Goal: Task Accomplishment & Management: Manage account settings

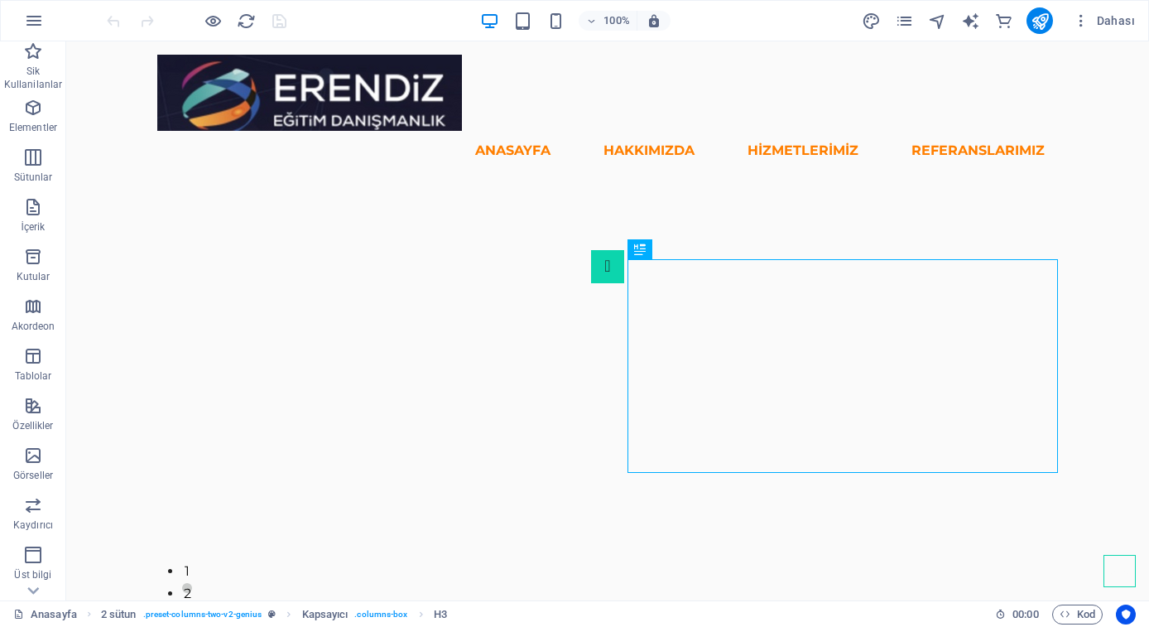
scroll to position [531, 0]
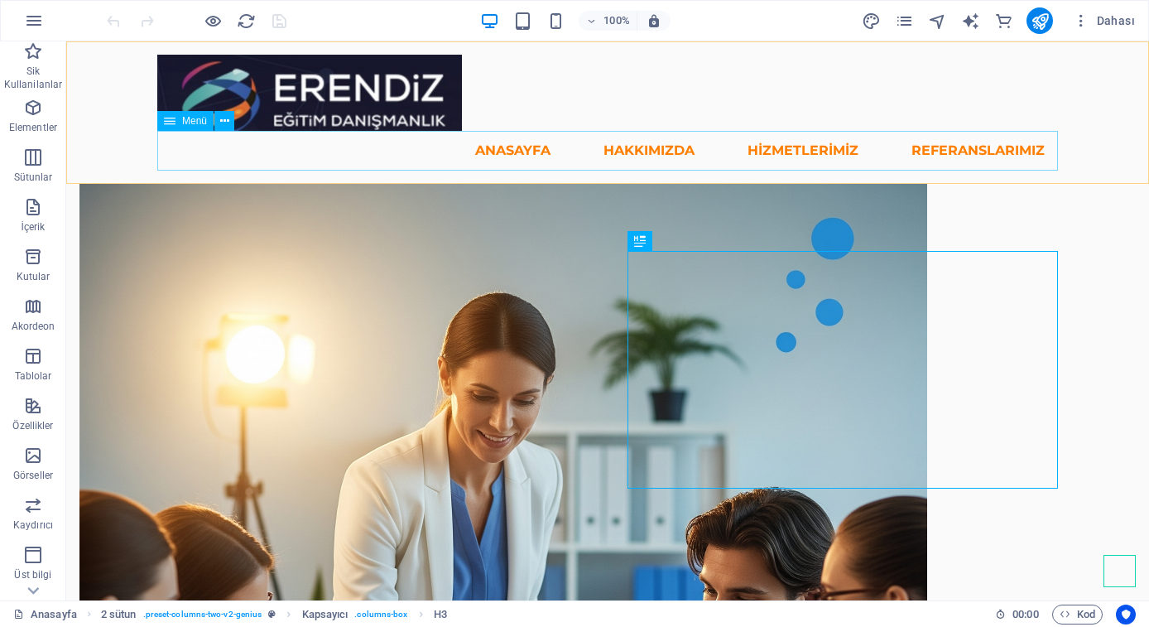
click at [665, 152] on nav "Anasayfa Hakkımızda Kurucularımız Danışma Kurulu Hizmetlerimiz Yükseköğretim Ku…" at bounding box center [607, 151] width 901 height 40
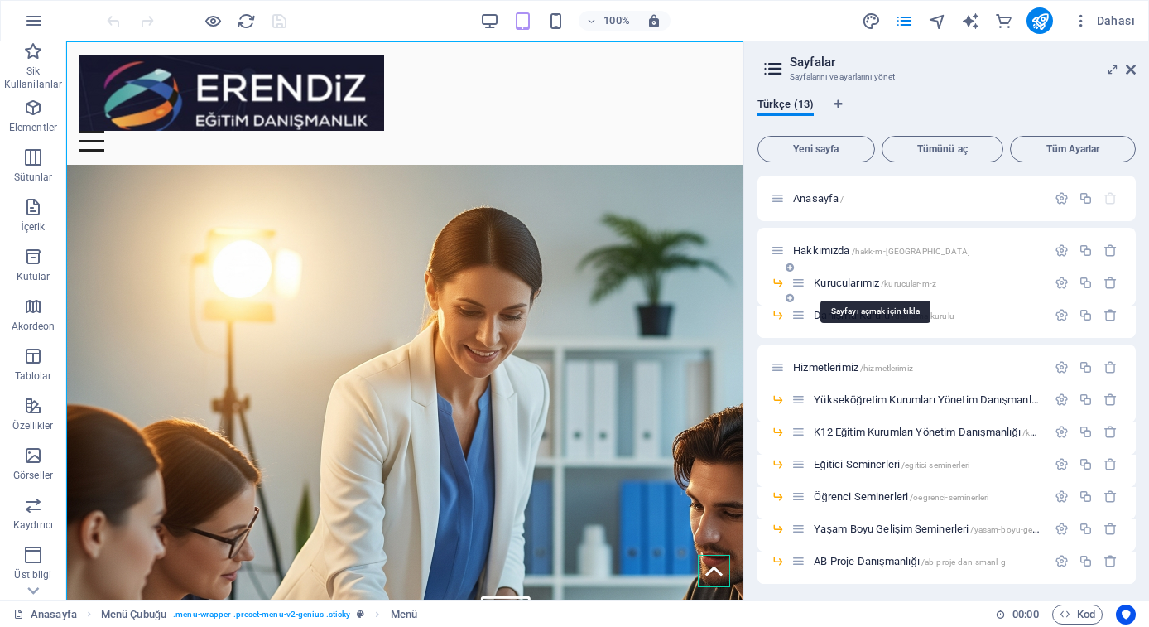
click at [844, 286] on span "Kurucularımız /kurucular-m-z" at bounding box center [875, 283] width 123 height 12
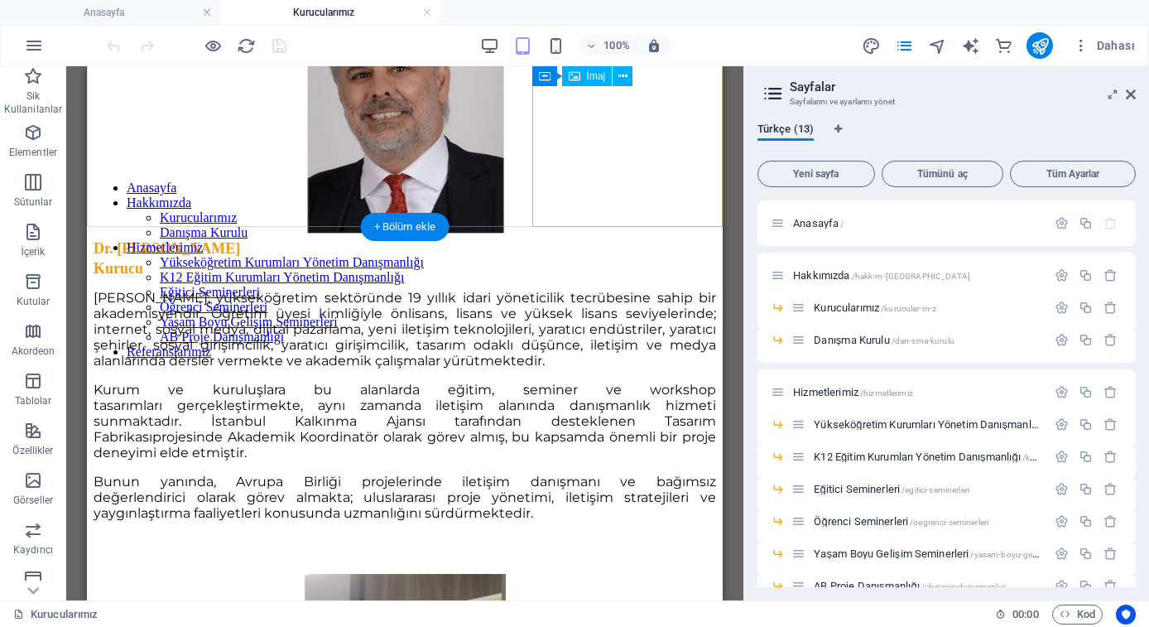
scroll to position [504, 0]
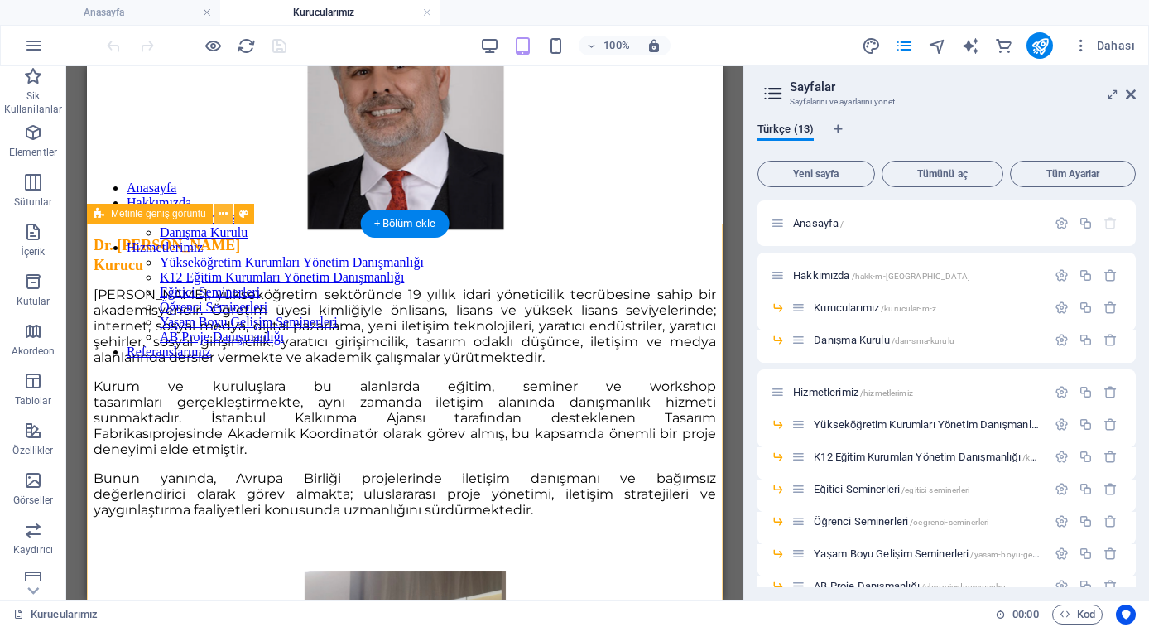
click at [218, 210] on button at bounding box center [224, 214] width 20 height 20
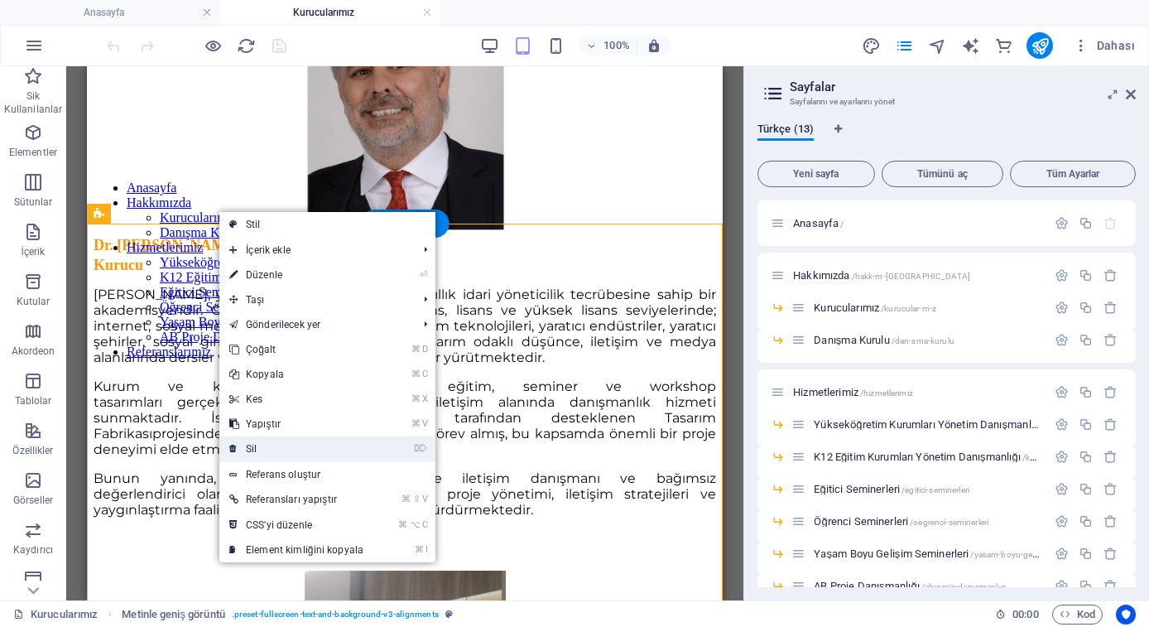
click at [268, 453] on link "⌦ Sil" at bounding box center [296, 448] width 154 height 25
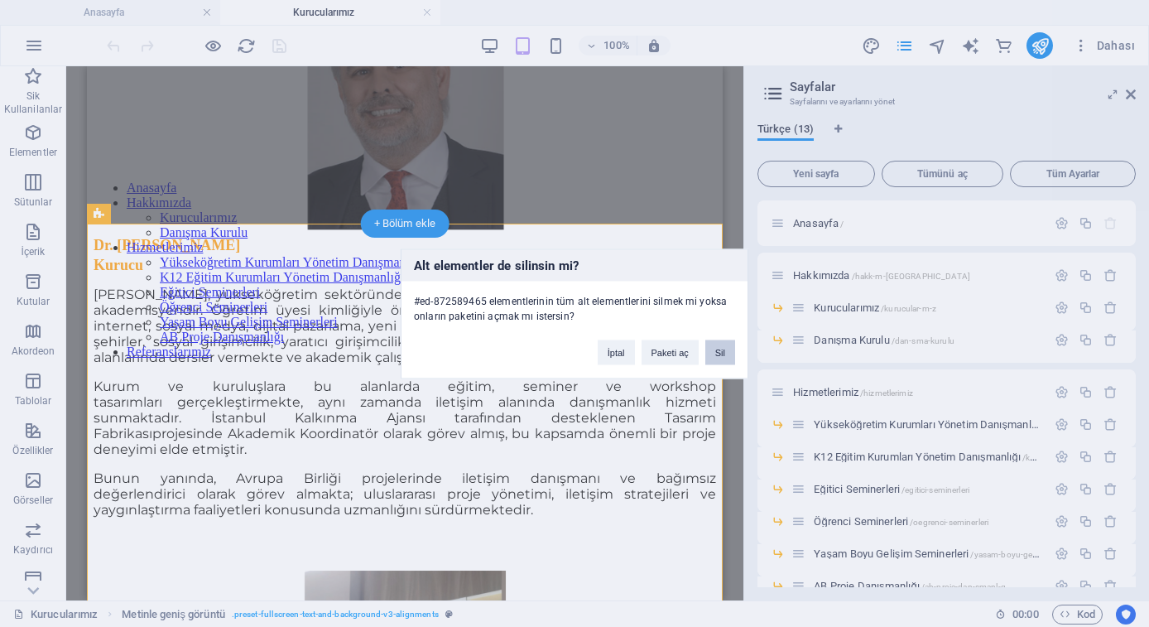
click at [720, 349] on button "Sil" at bounding box center [720, 351] width 30 height 25
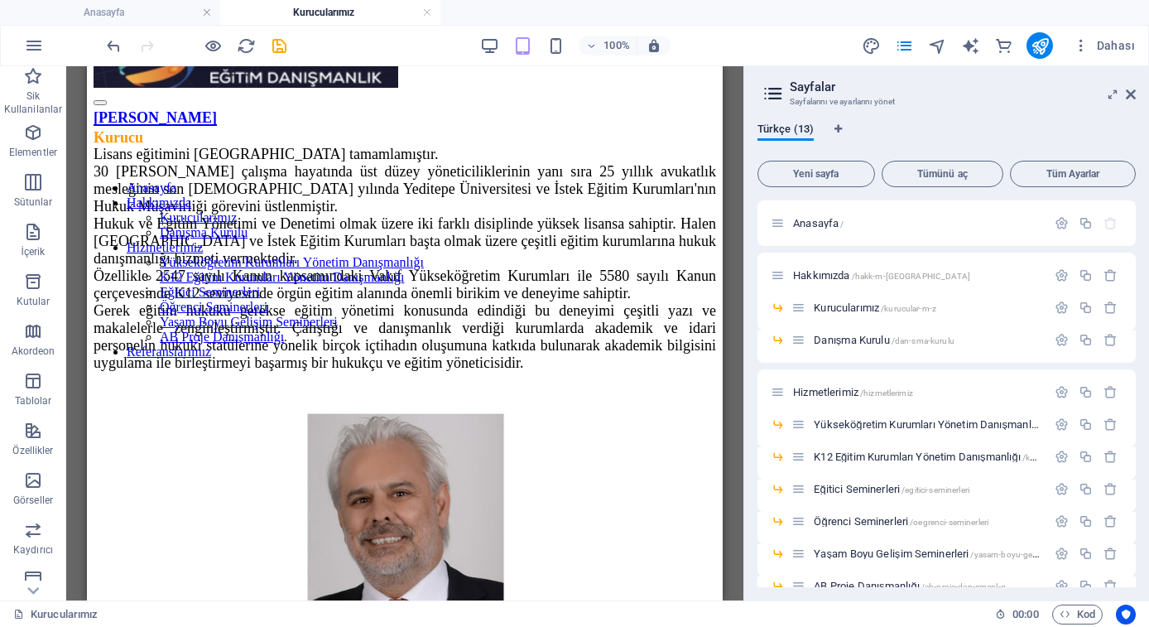
scroll to position [60, 0]
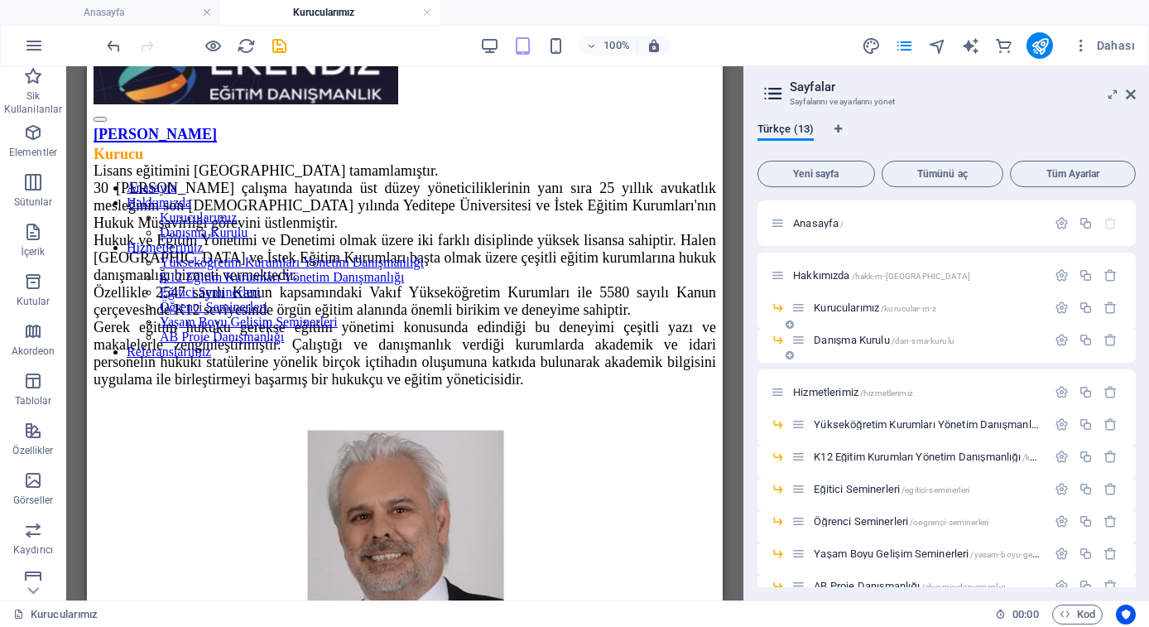
click at [824, 335] on span "Danışma Kurulu /dan-sma-kurulu" at bounding box center [884, 340] width 141 height 12
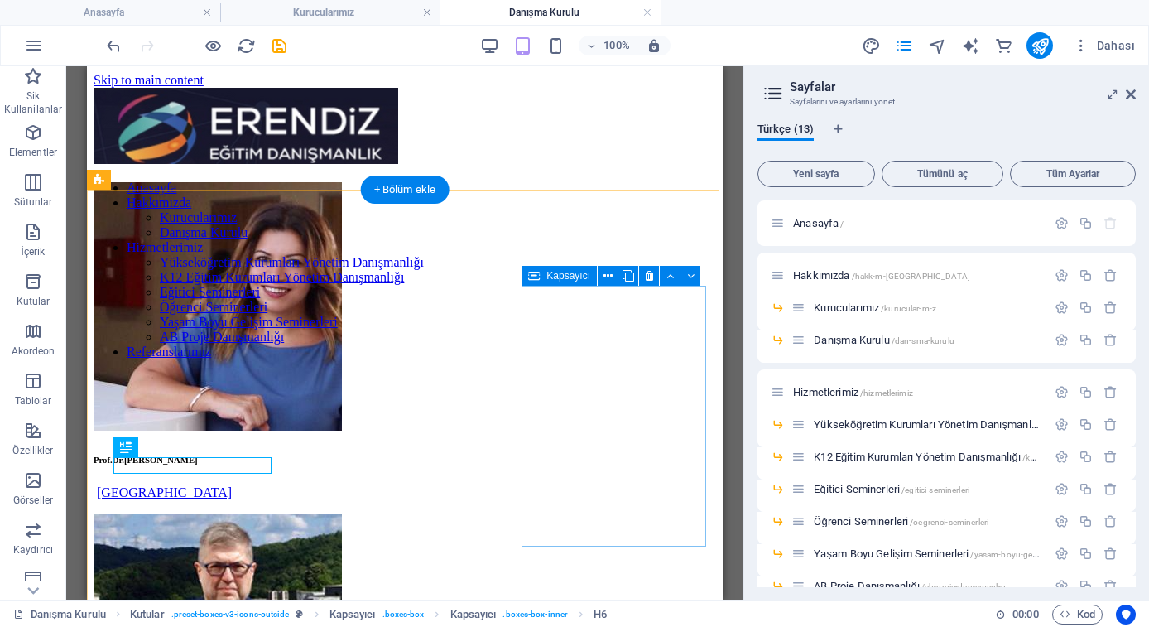
scroll to position [0, 0]
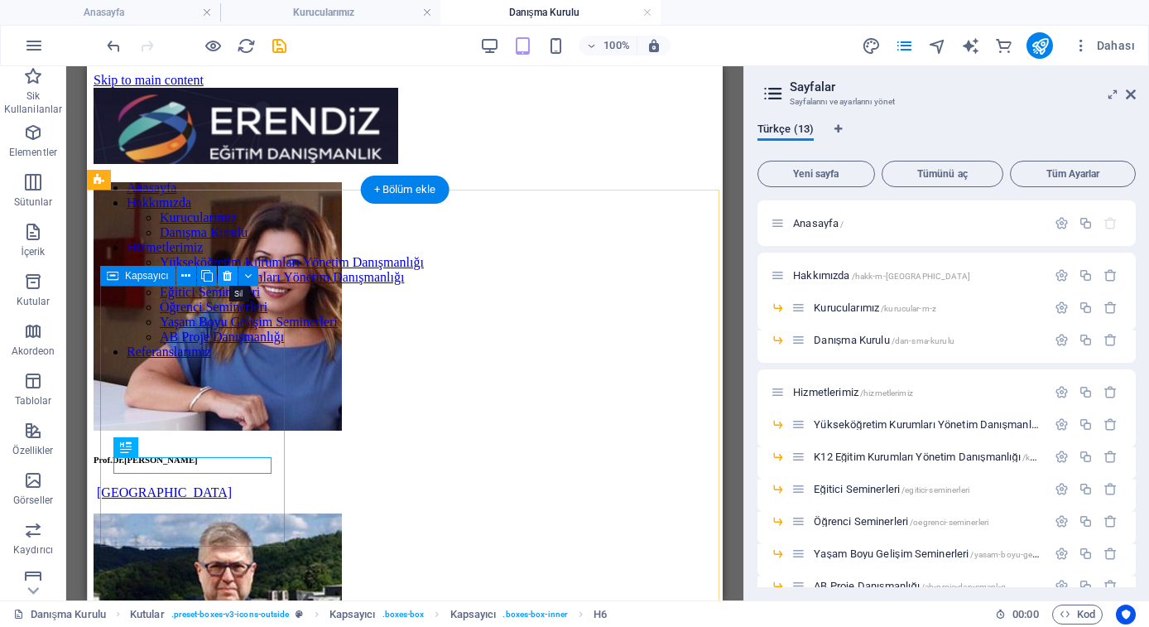
click at [229, 276] on icon at bounding box center [227, 275] width 9 height 17
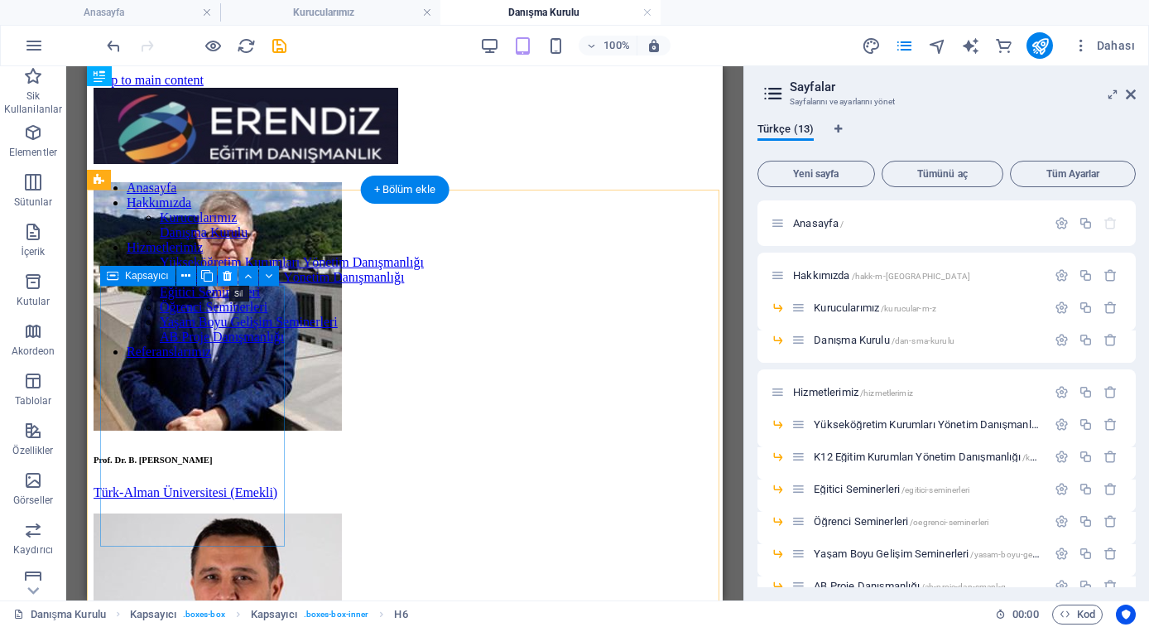
click at [224, 272] on icon at bounding box center [227, 275] width 9 height 17
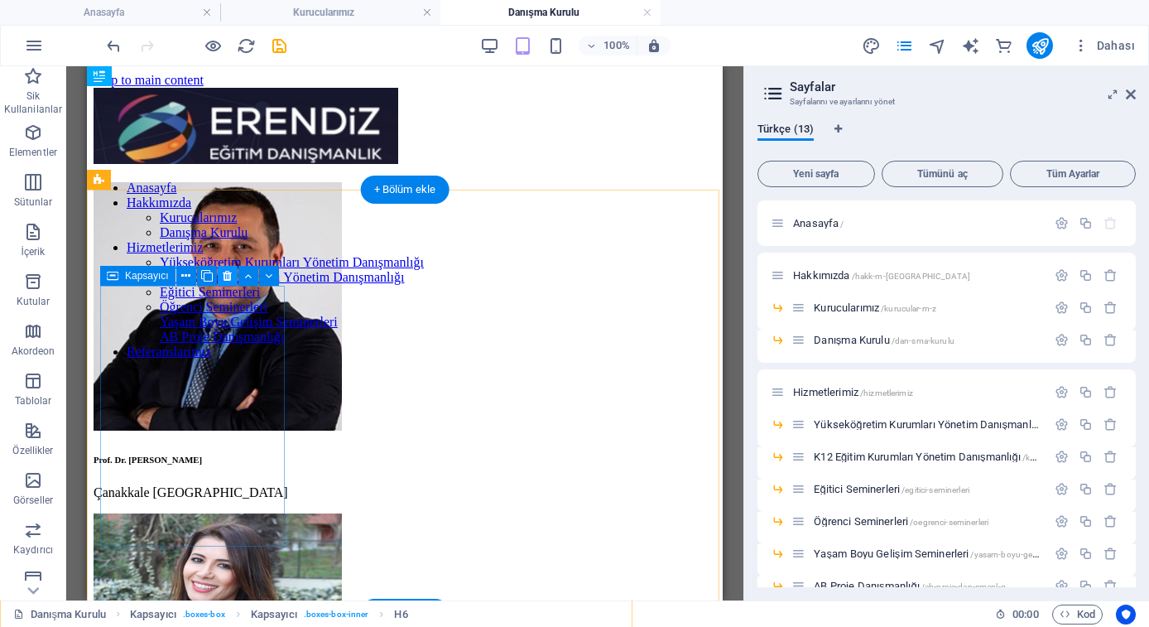
click at [228, 277] on icon at bounding box center [227, 275] width 9 height 17
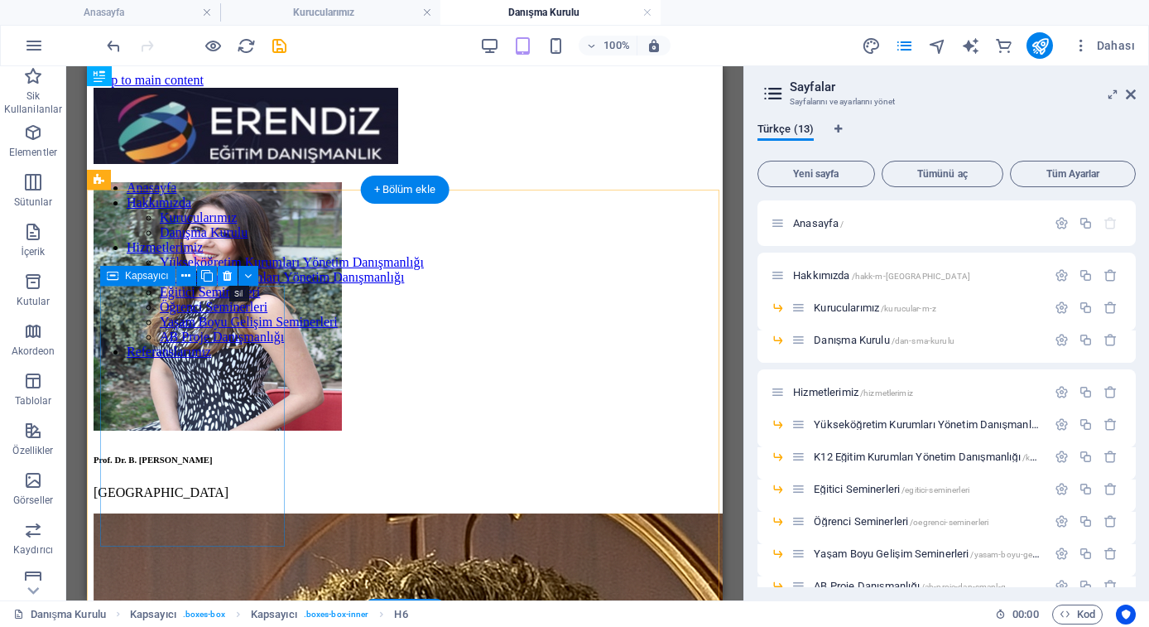
click at [224, 274] on icon at bounding box center [227, 275] width 9 height 17
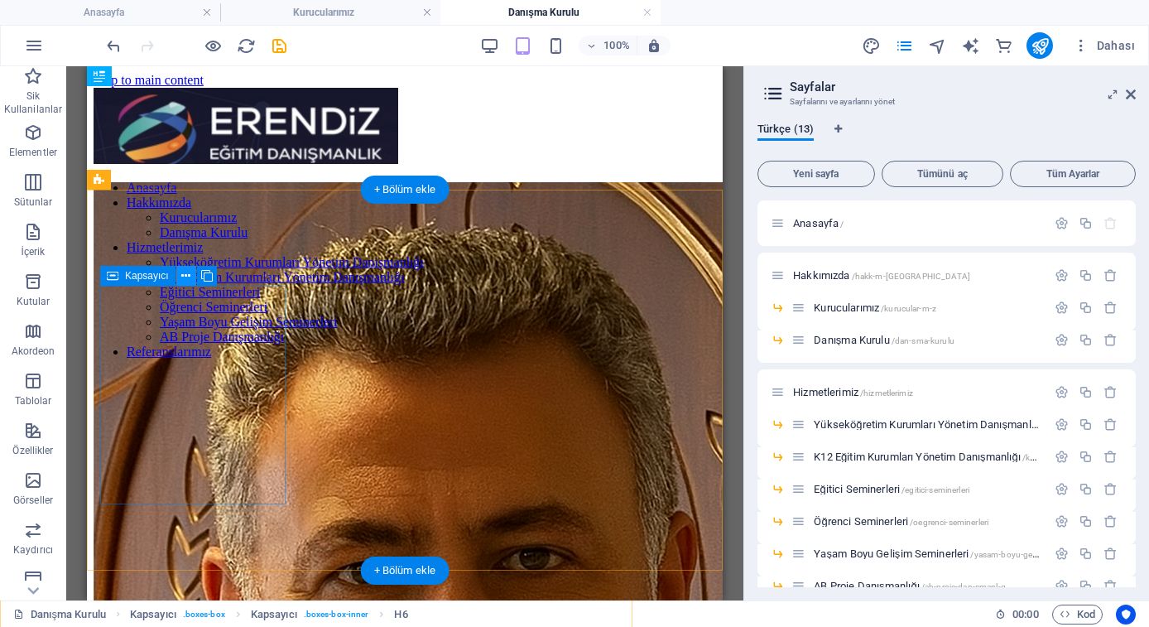
click at [184, 271] on icon at bounding box center [185, 275] width 9 height 17
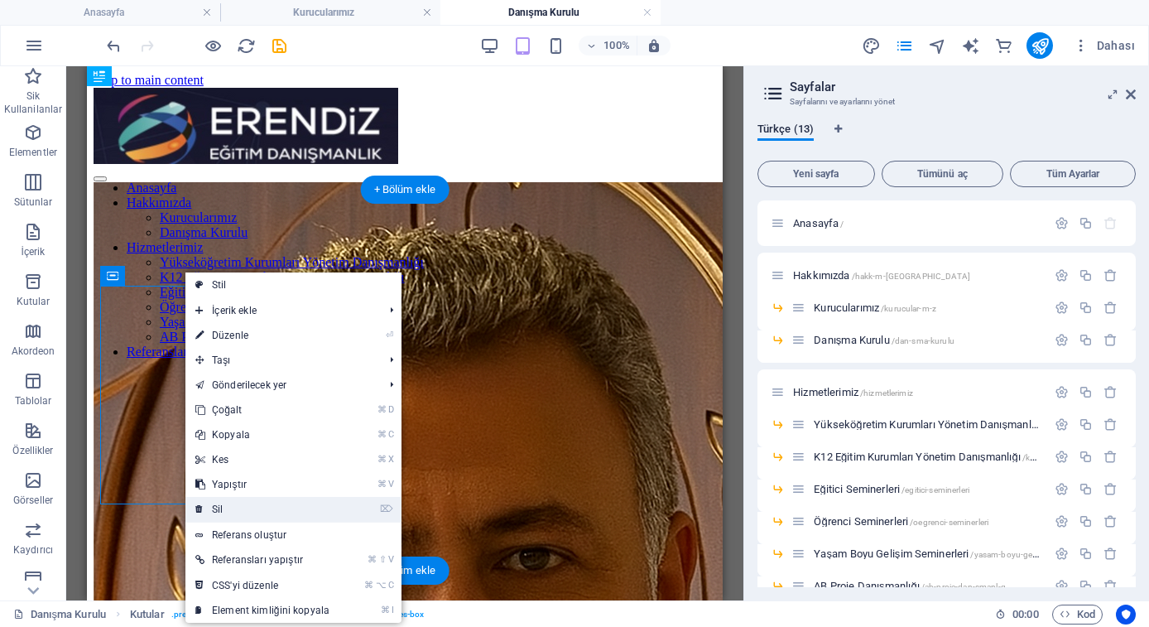
click at [222, 498] on link "⌦ Sil" at bounding box center [262, 509] width 154 height 25
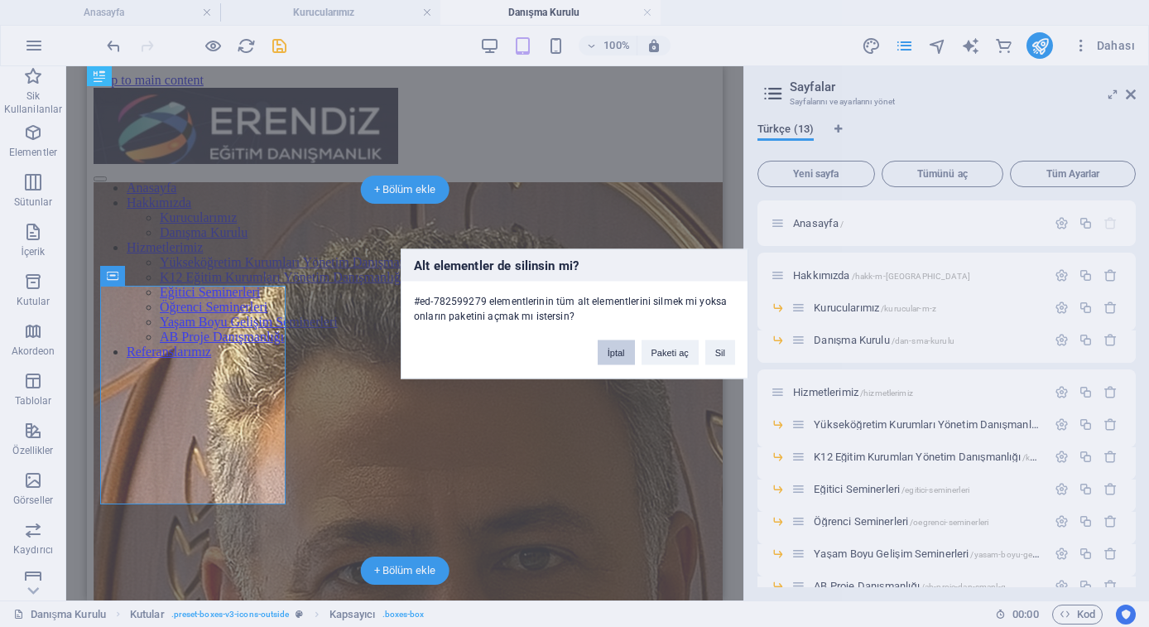
click at [616, 354] on button "İptal" at bounding box center [616, 351] width 37 height 25
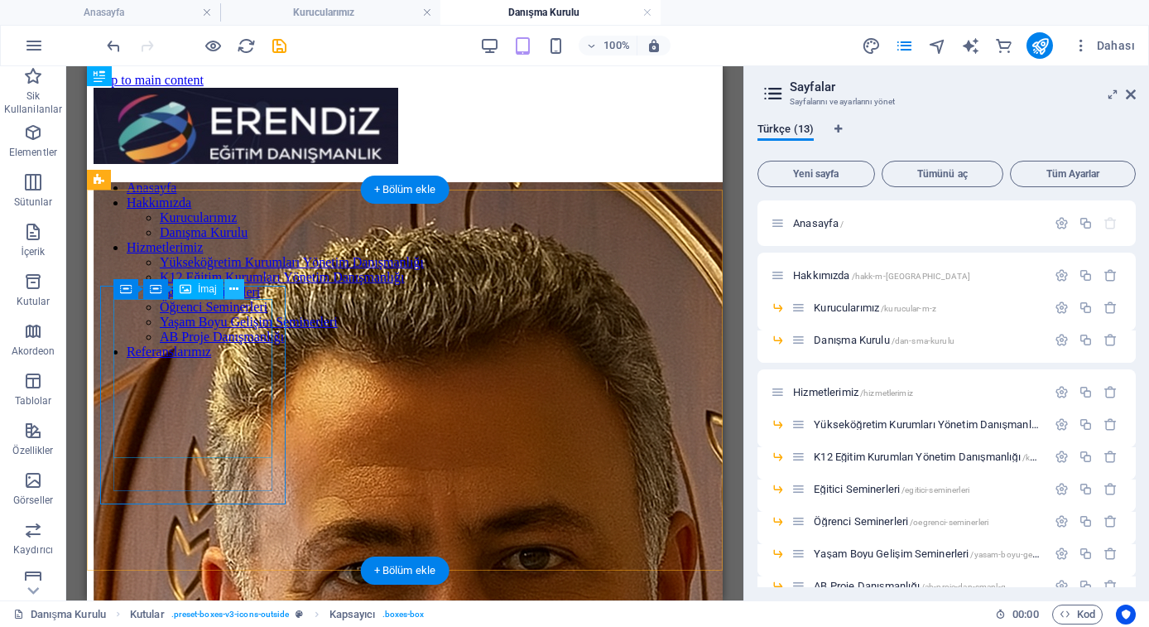
click at [233, 288] on icon at bounding box center [233, 289] width 9 height 17
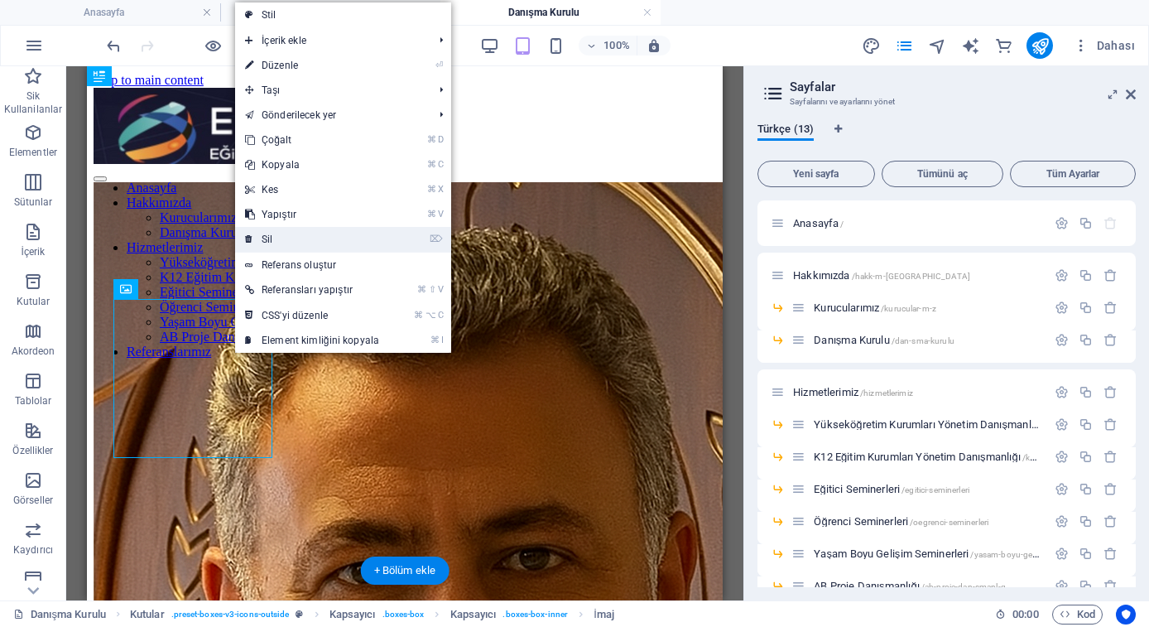
click at [274, 241] on link "⌦ Sil" at bounding box center [312, 239] width 154 height 25
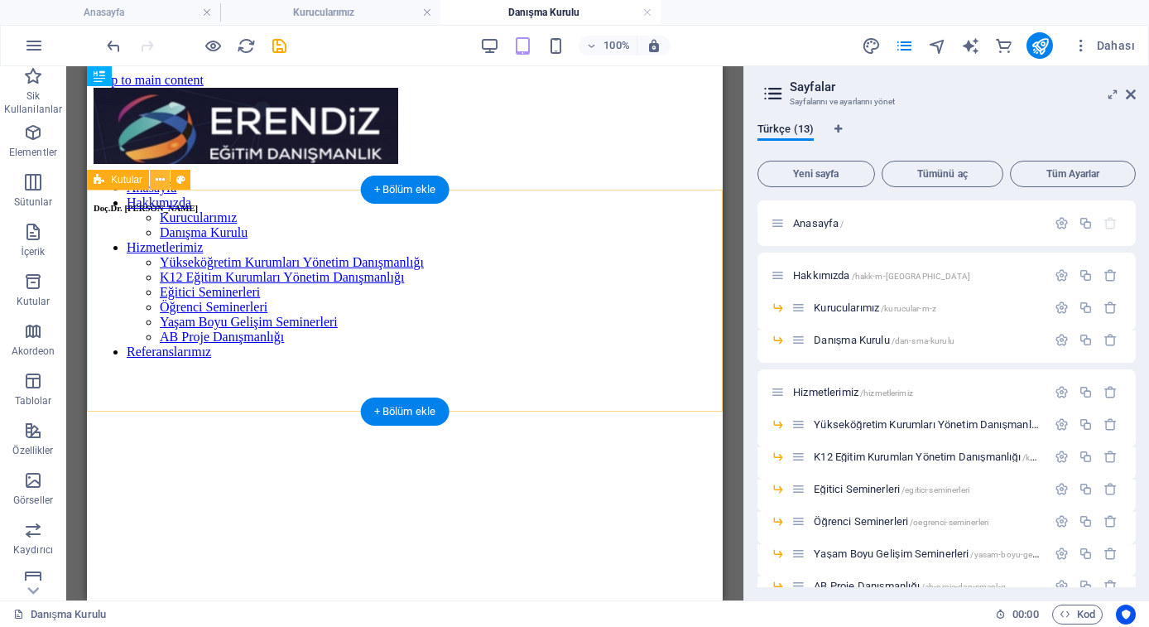
click at [158, 176] on icon at bounding box center [160, 179] width 9 height 17
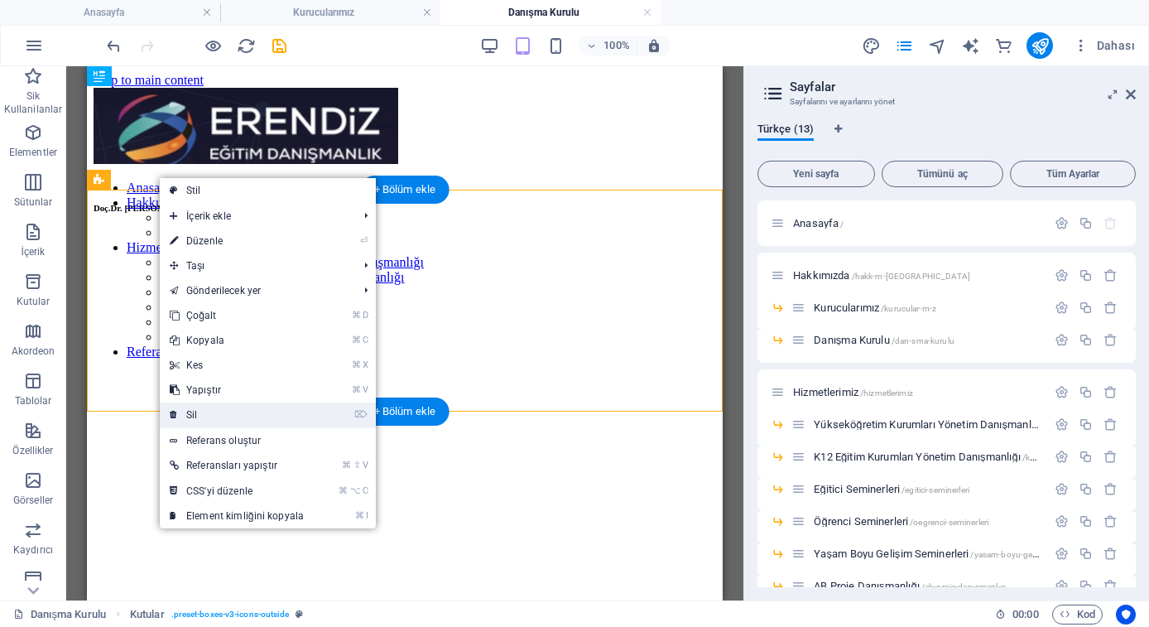
click at [198, 416] on link "⌦ Sil" at bounding box center [237, 414] width 154 height 25
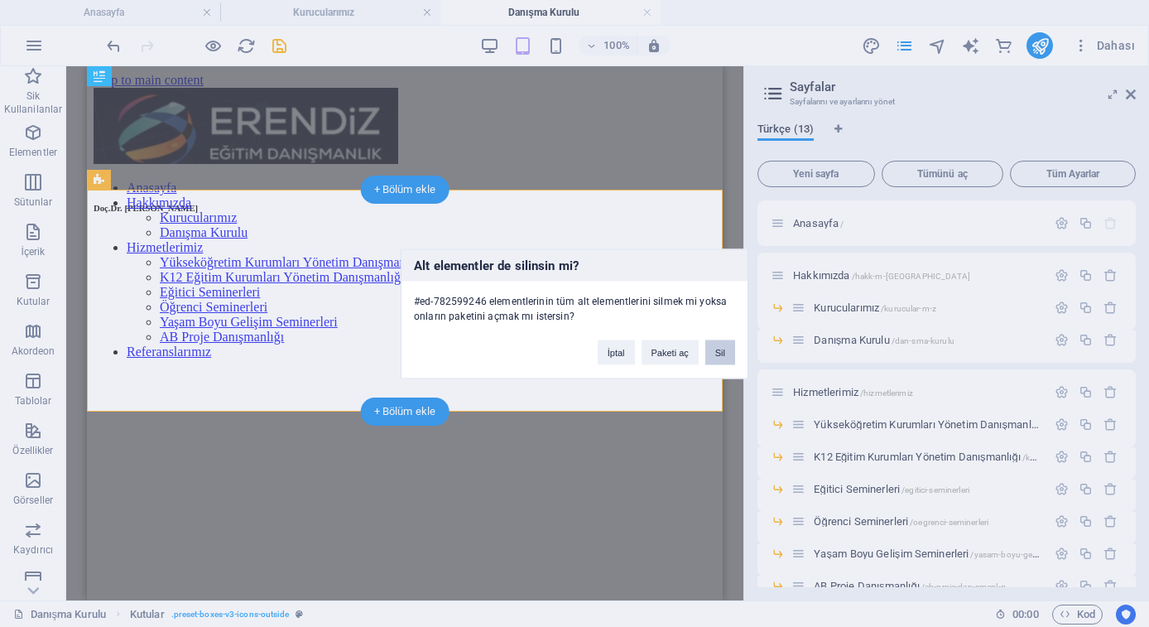
drag, startPoint x: 722, startPoint y: 348, endPoint x: 634, endPoint y: 281, distance: 109.9
click at [722, 348] on button "Sil" at bounding box center [720, 351] width 30 height 25
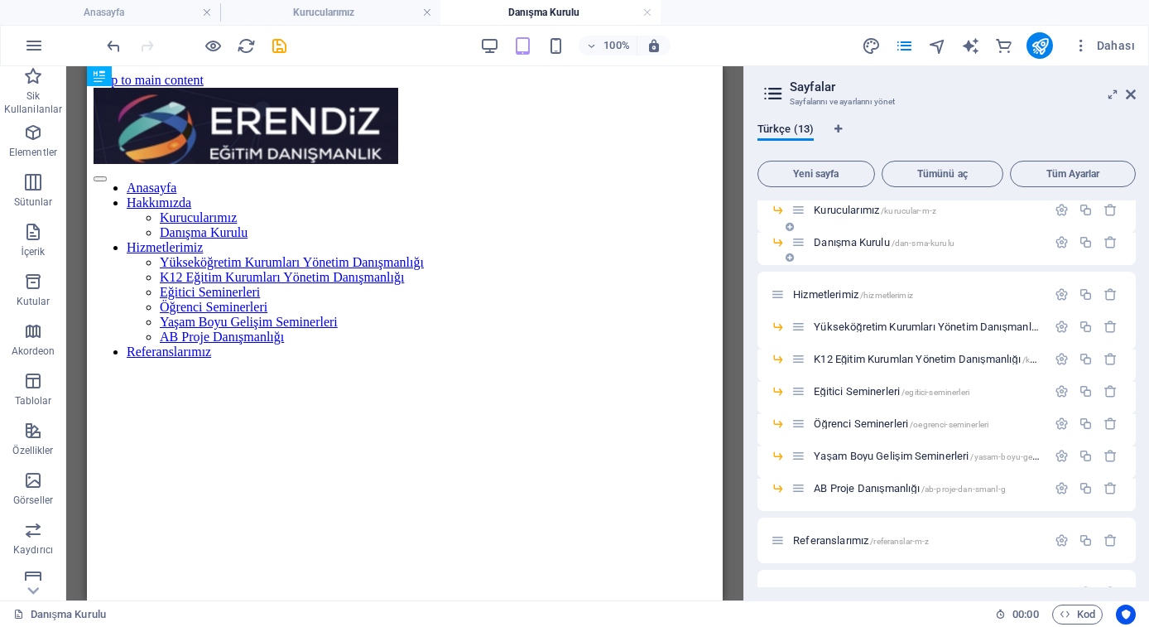
scroll to position [104, 0]
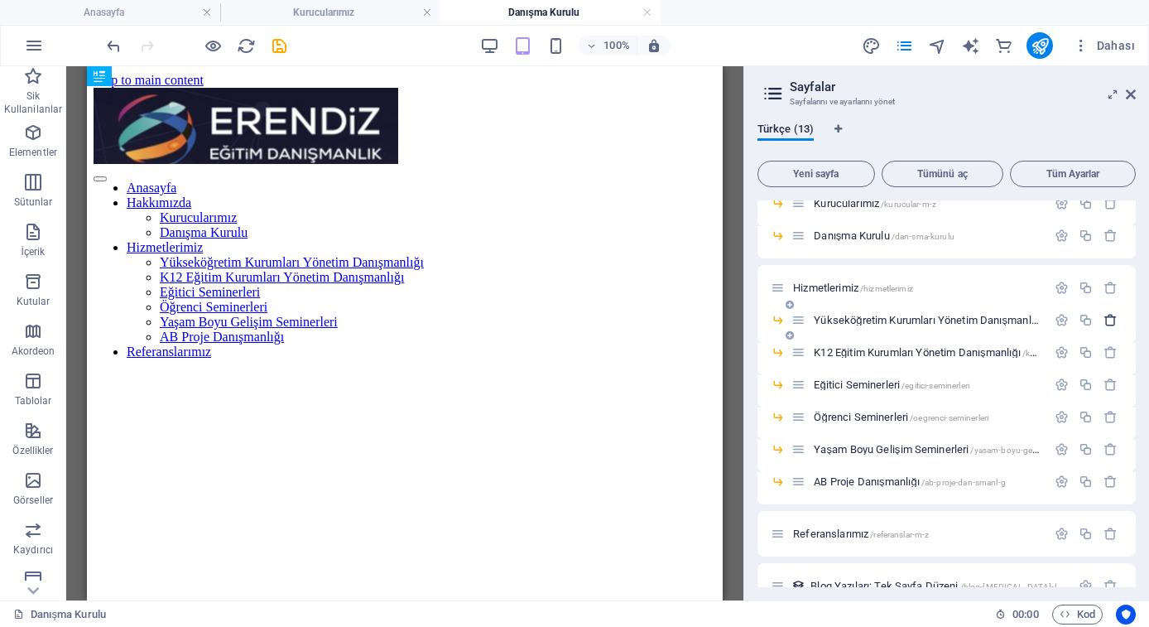
click at [1104, 320] on icon "button" at bounding box center [1111, 320] width 14 height 14
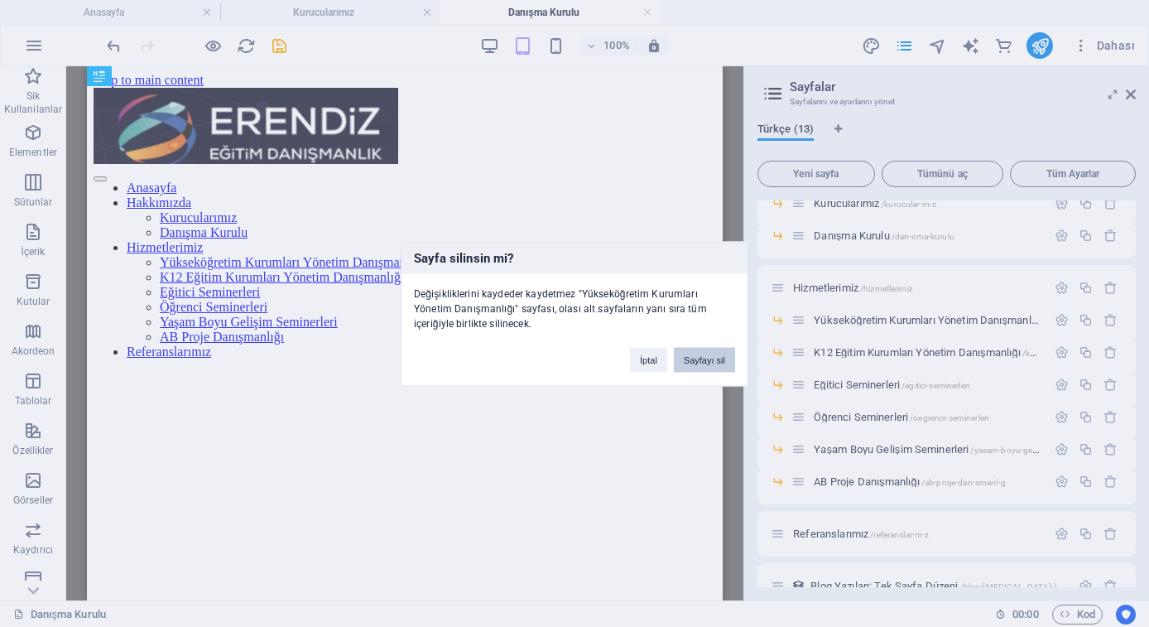
click at [720, 359] on button "Sayfayı sil" at bounding box center [704, 359] width 61 height 25
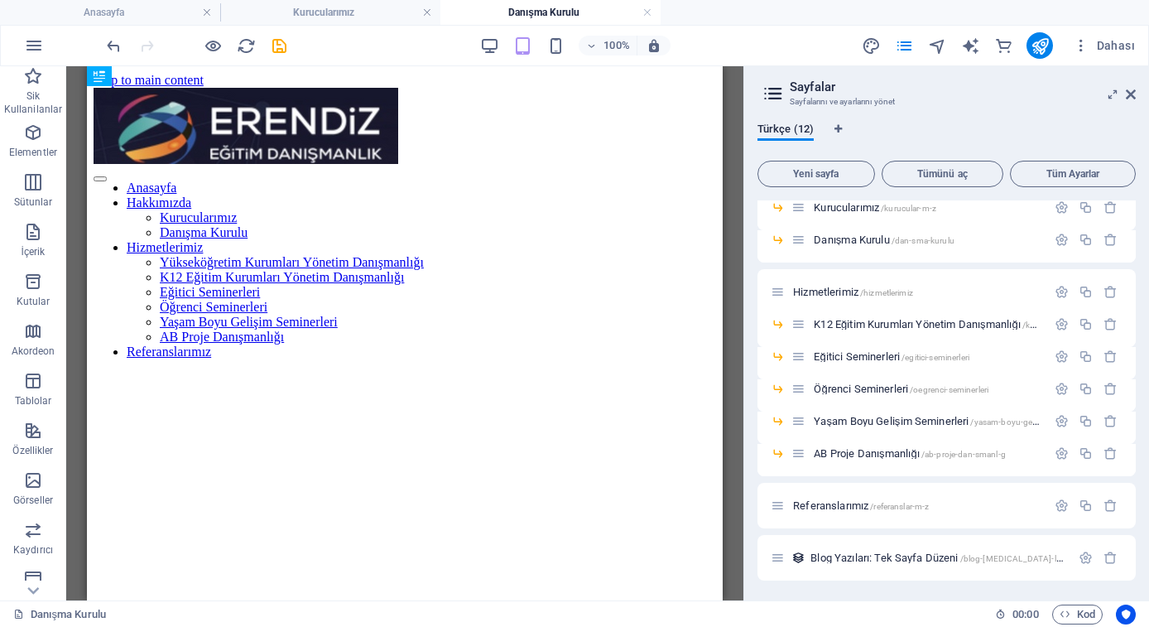
scroll to position [100, 0]
click at [1109, 294] on icon "button" at bounding box center [1111, 292] width 14 height 14
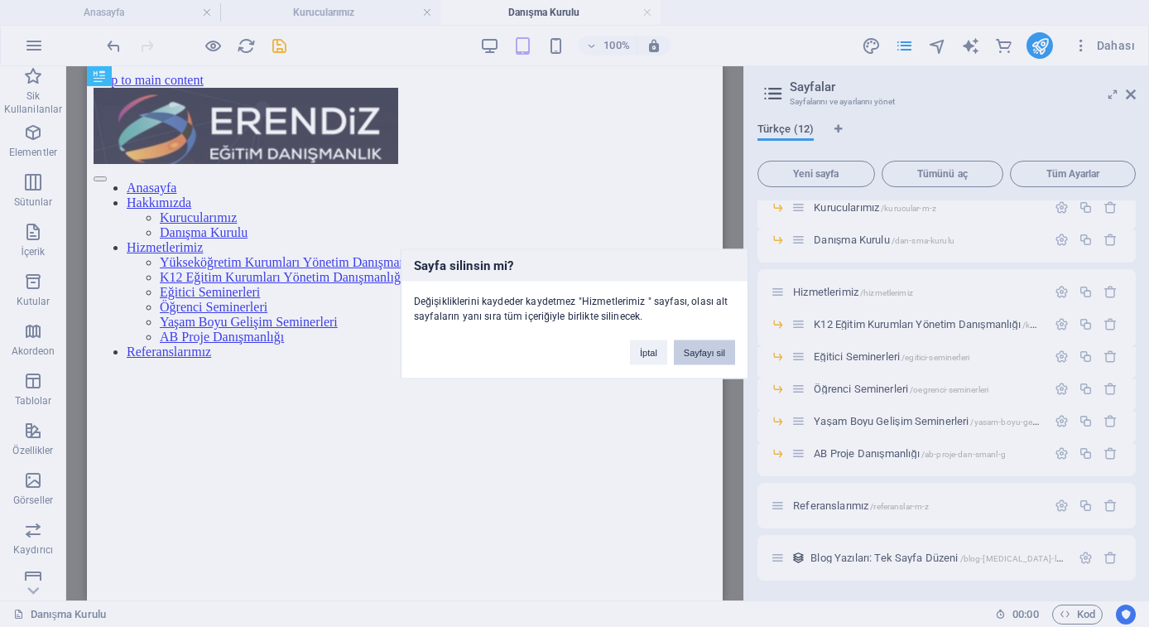
click at [720, 354] on button "Sayfayı sil" at bounding box center [704, 351] width 61 height 25
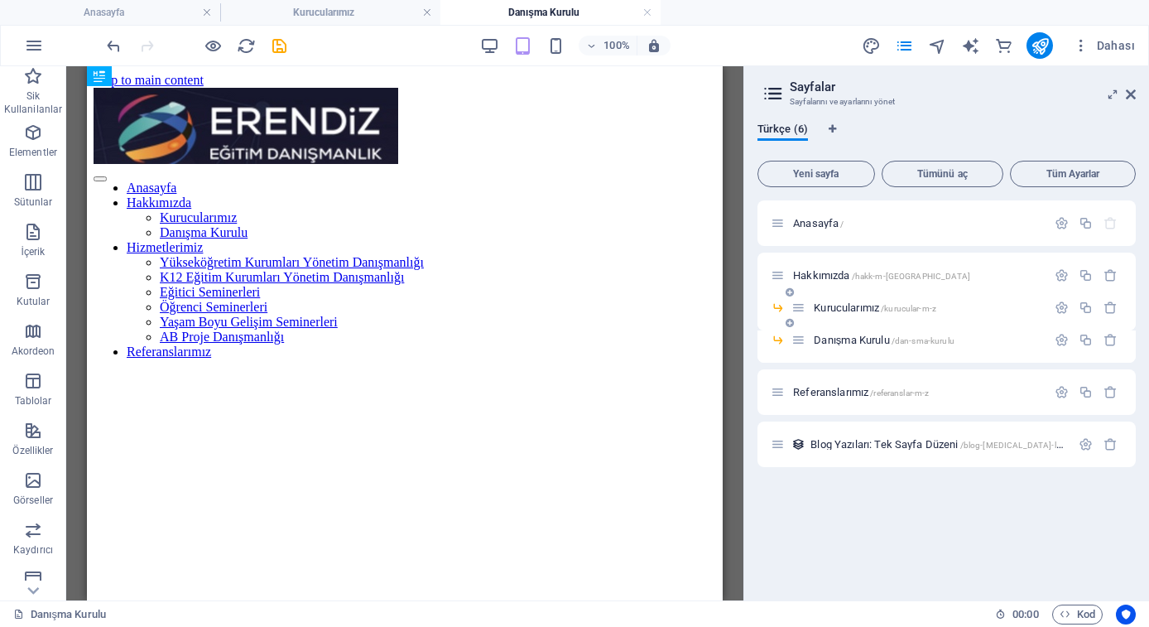
scroll to position [0, 0]
click at [1106, 280] on icon "button" at bounding box center [1111, 275] width 14 height 14
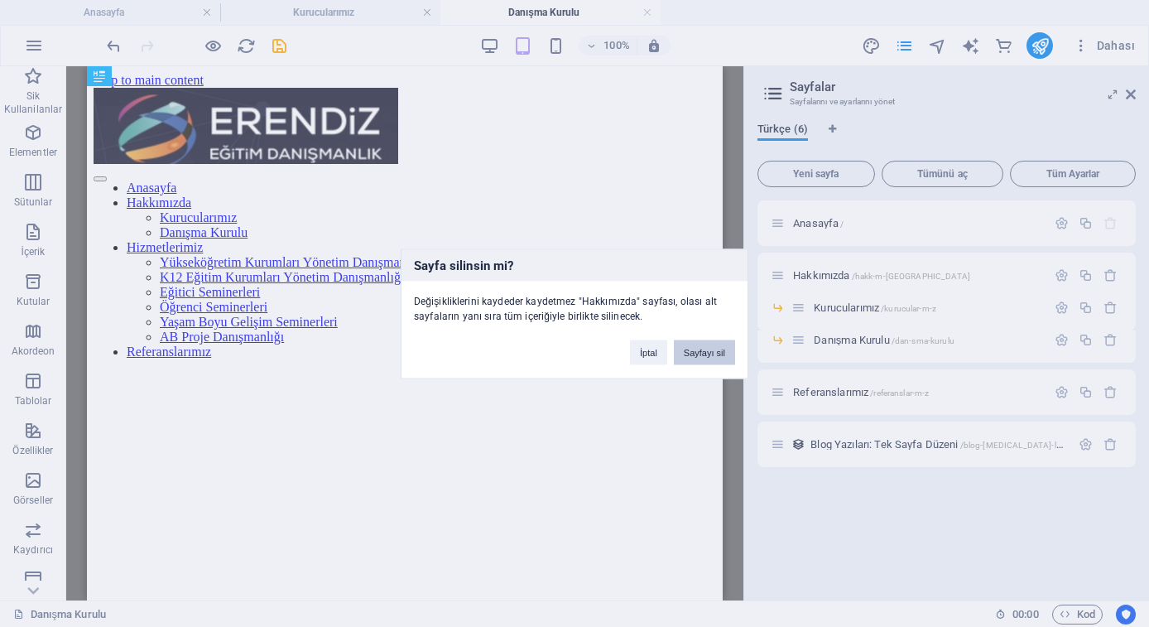
click at [725, 346] on button "Sayfayı sil" at bounding box center [704, 351] width 61 height 25
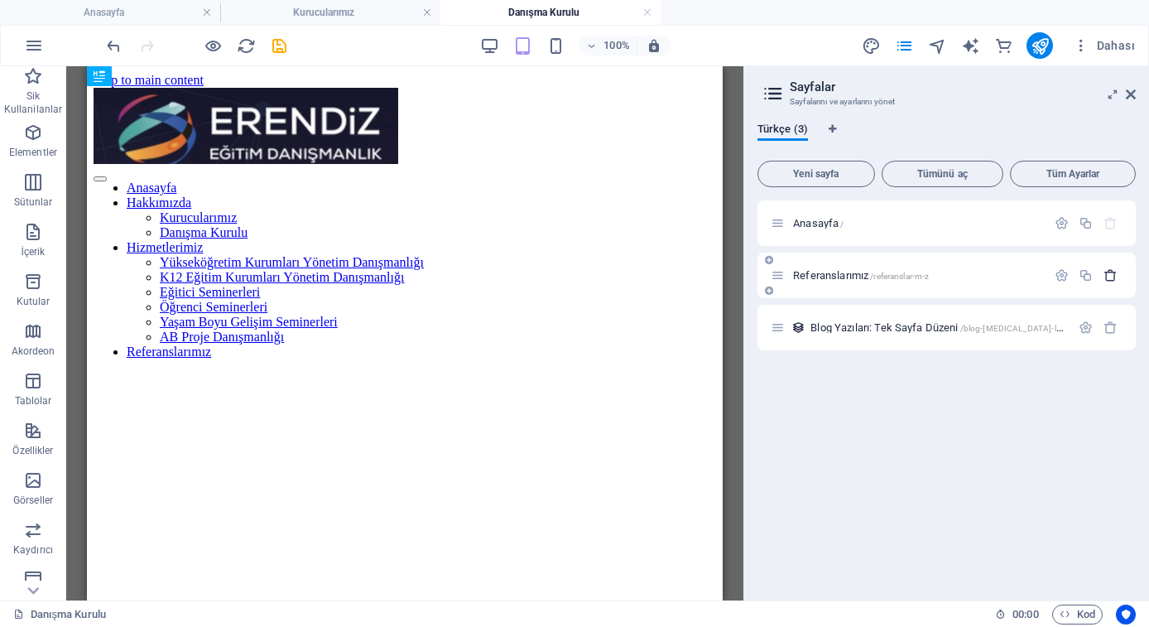
click at [1110, 270] on icon "button" at bounding box center [1111, 275] width 14 height 14
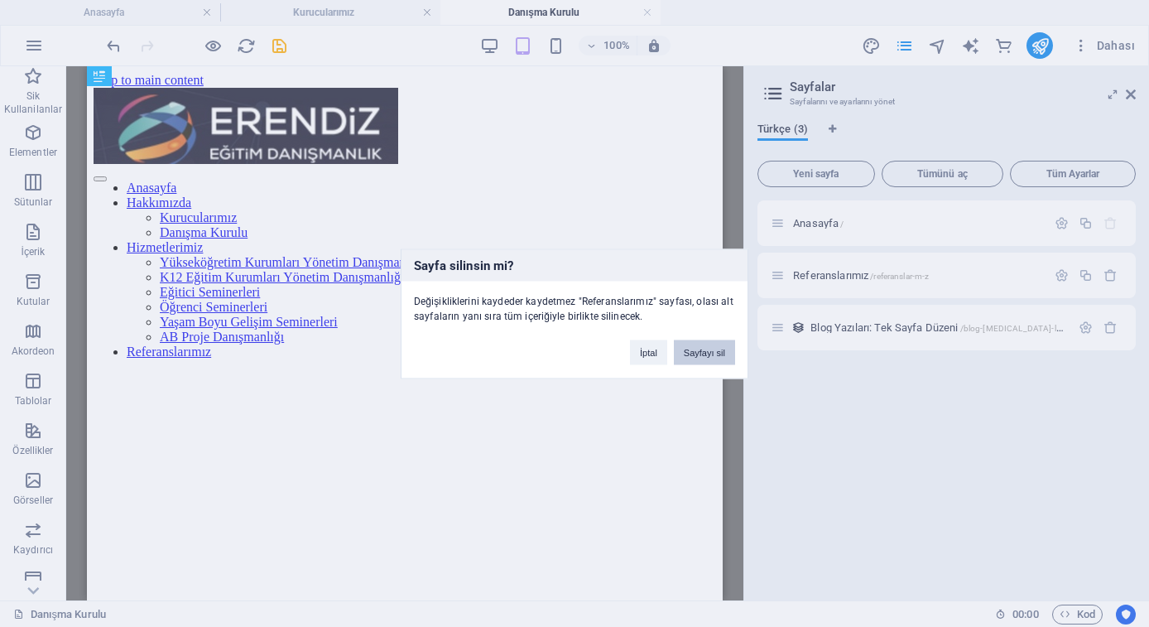
click at [723, 354] on button "Sayfayı sil" at bounding box center [704, 351] width 61 height 25
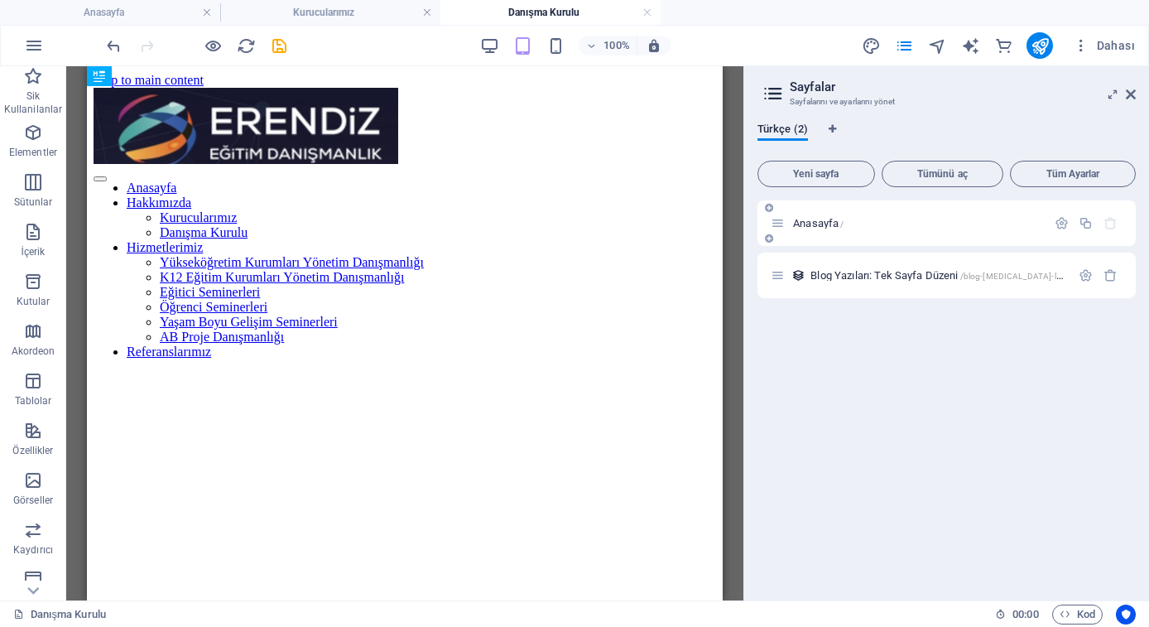
click at [807, 230] on div "Anasayfa /" at bounding box center [909, 223] width 276 height 19
click at [808, 222] on span "Anasayfa /" at bounding box center [818, 223] width 51 height 12
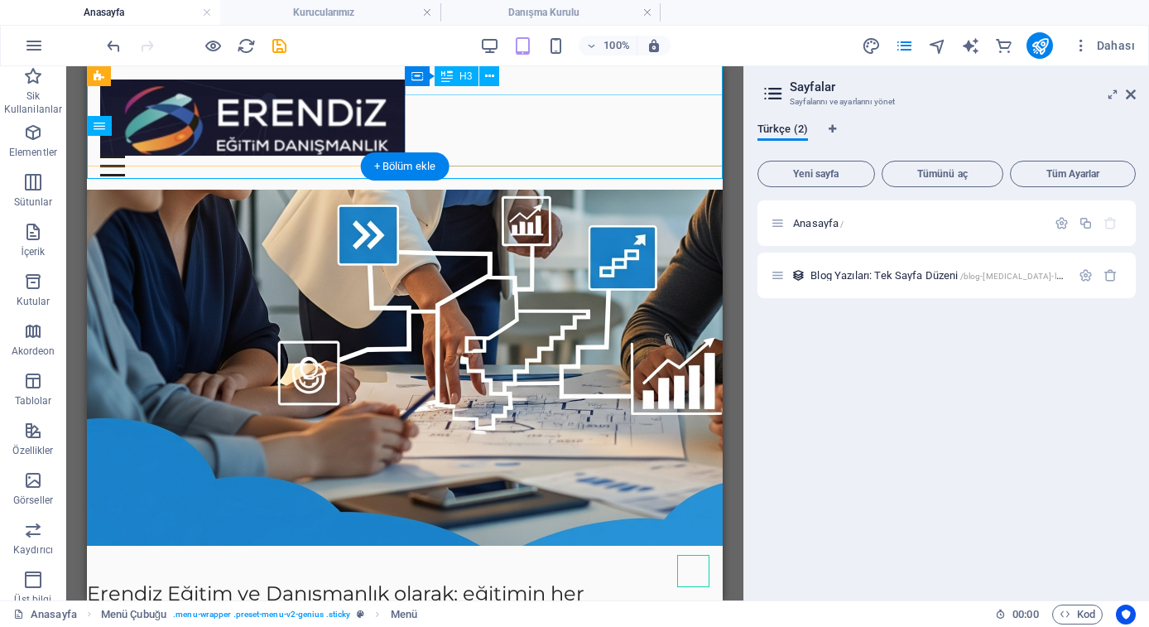
scroll to position [938, 0]
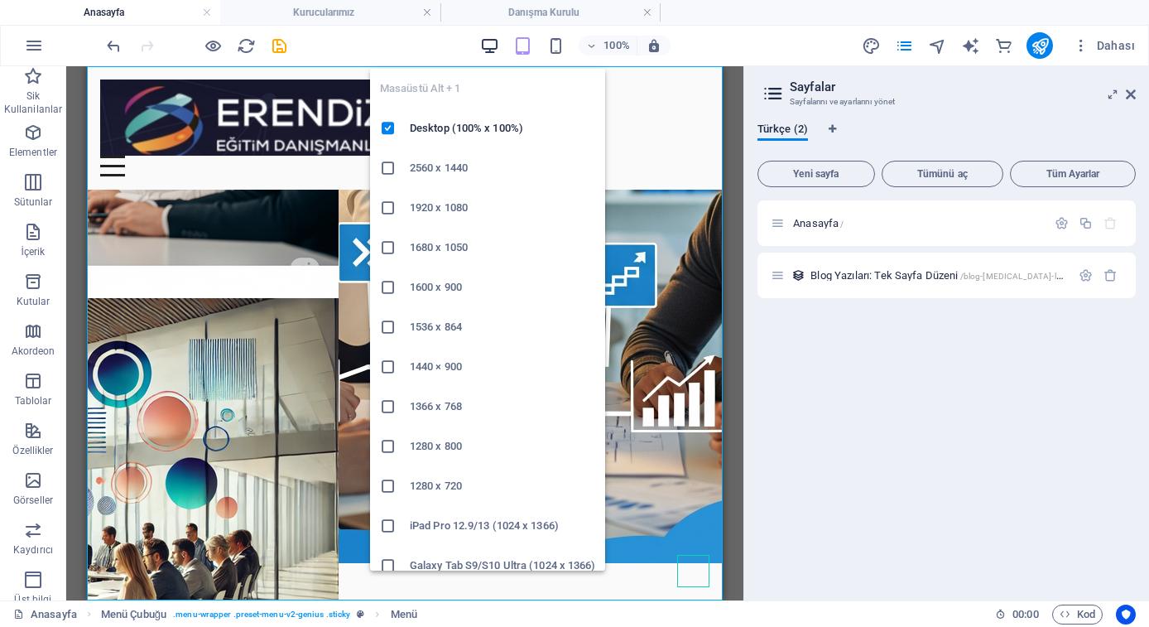
click at [0, 0] on icon "button" at bounding box center [0, 0] width 0 height 0
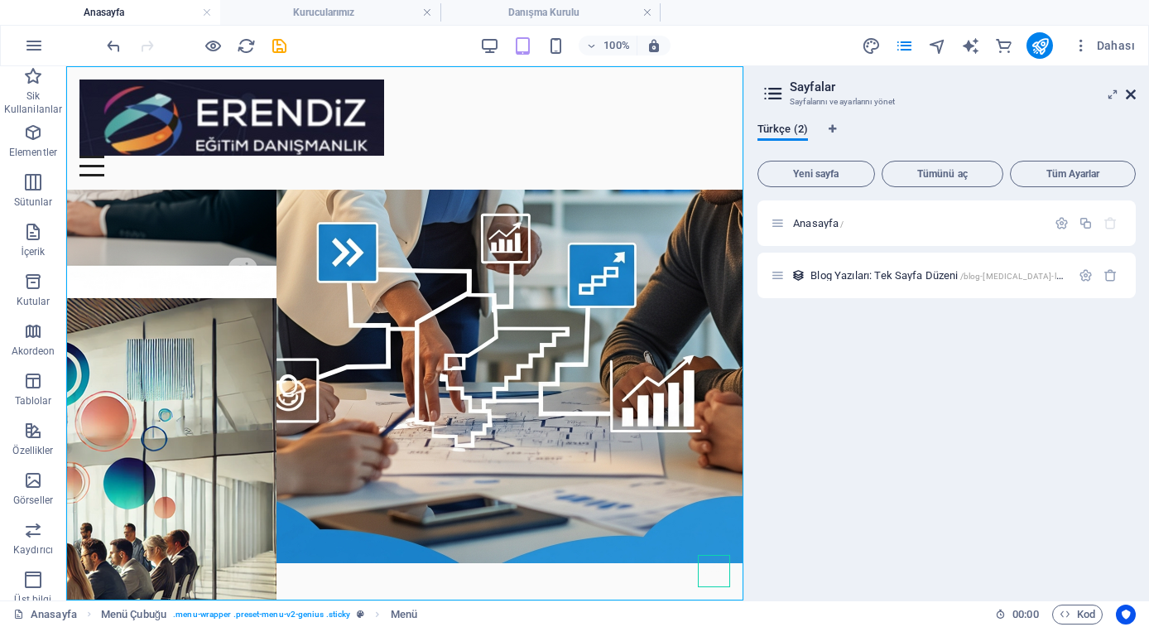
click at [1131, 96] on icon at bounding box center [1131, 94] width 10 height 13
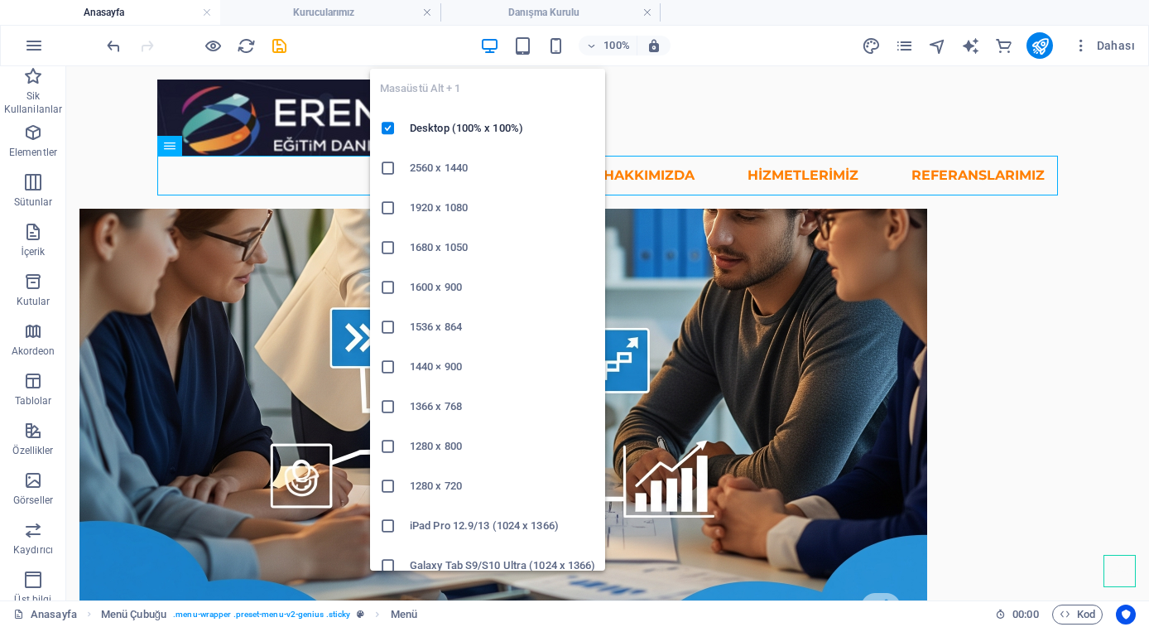
click at [0, 0] on icon "button" at bounding box center [0, 0] width 0 height 0
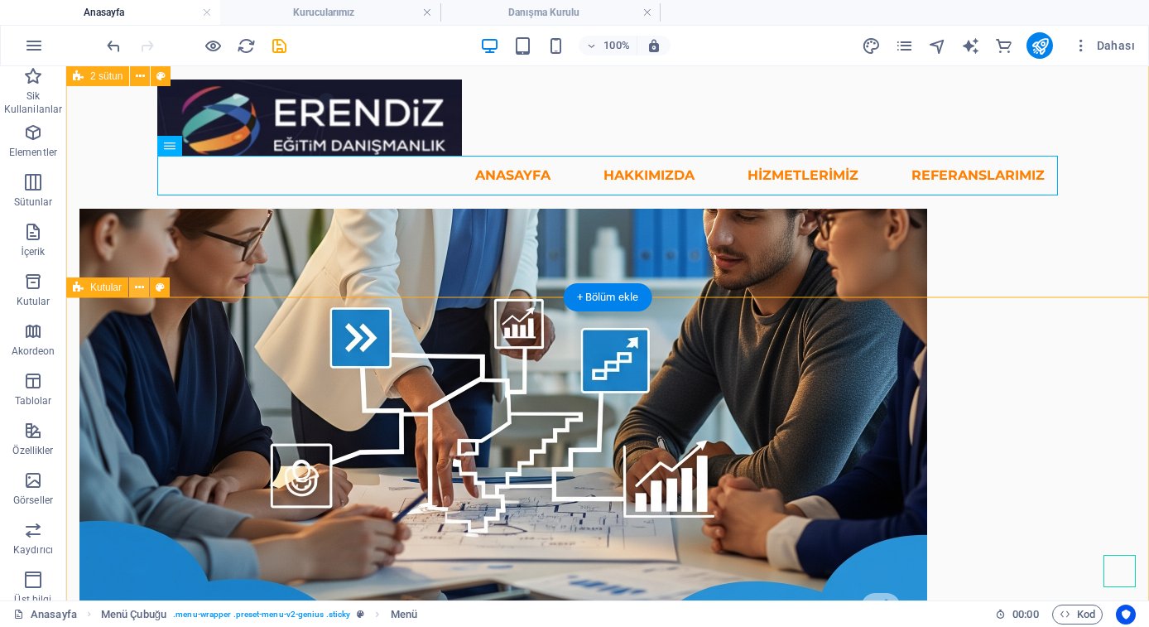
click at [142, 290] on icon at bounding box center [139, 287] width 9 height 17
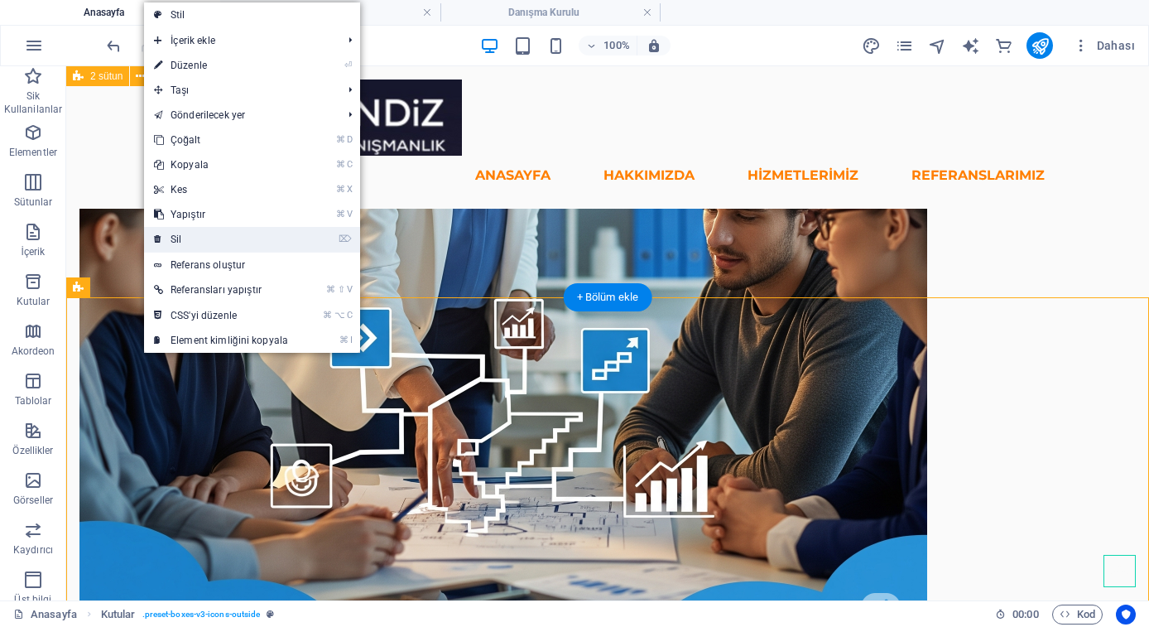
click at [201, 238] on link "⌦ Sil" at bounding box center [221, 239] width 154 height 25
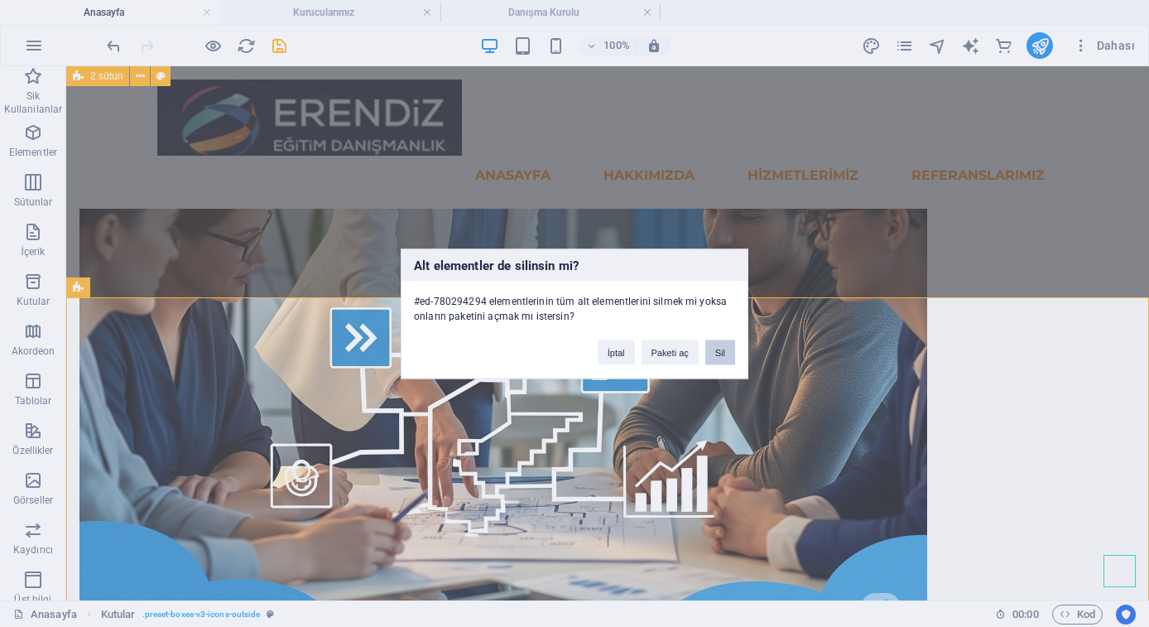
click at [729, 346] on button "Sil" at bounding box center [720, 351] width 30 height 25
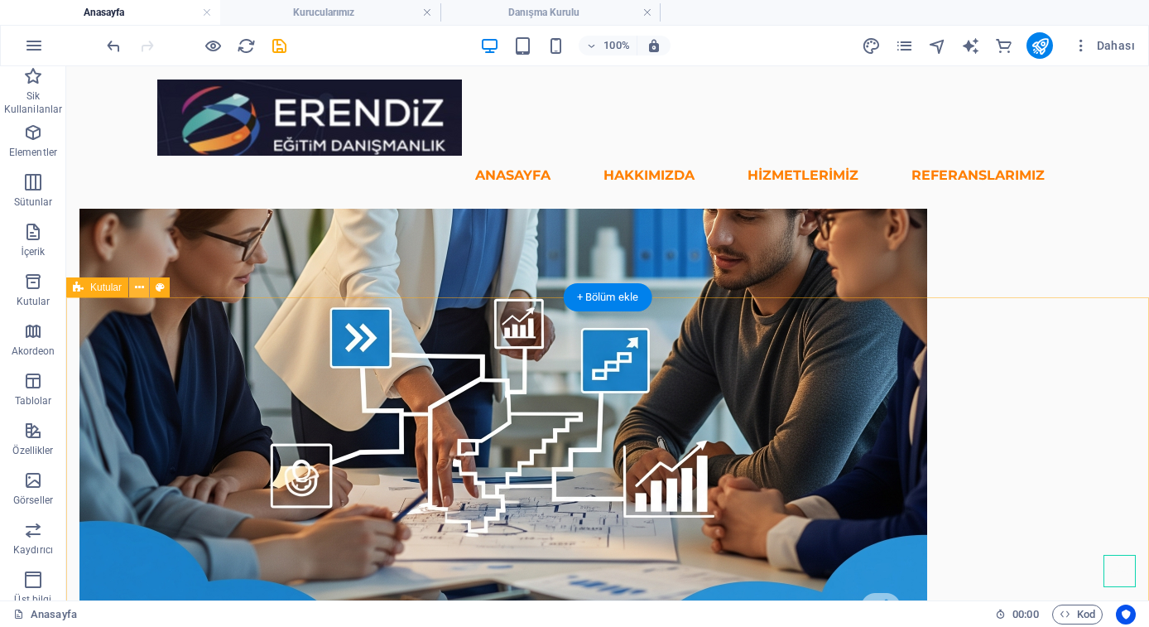
click at [141, 285] on icon at bounding box center [139, 287] width 9 height 17
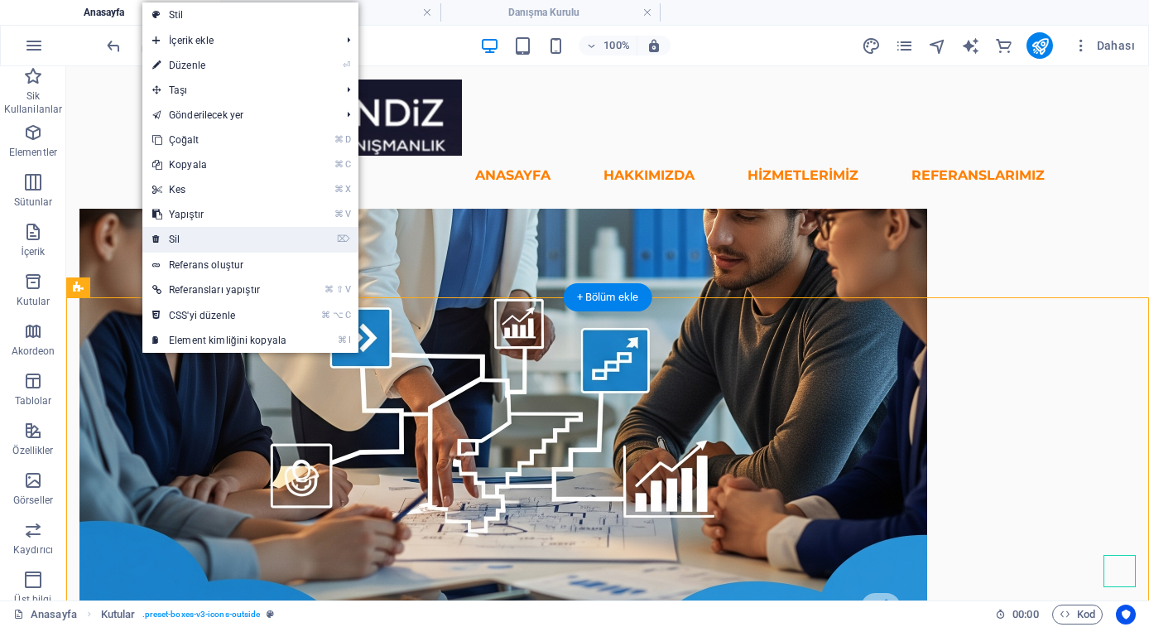
click at [227, 233] on link "⌦ Sil" at bounding box center [219, 239] width 154 height 25
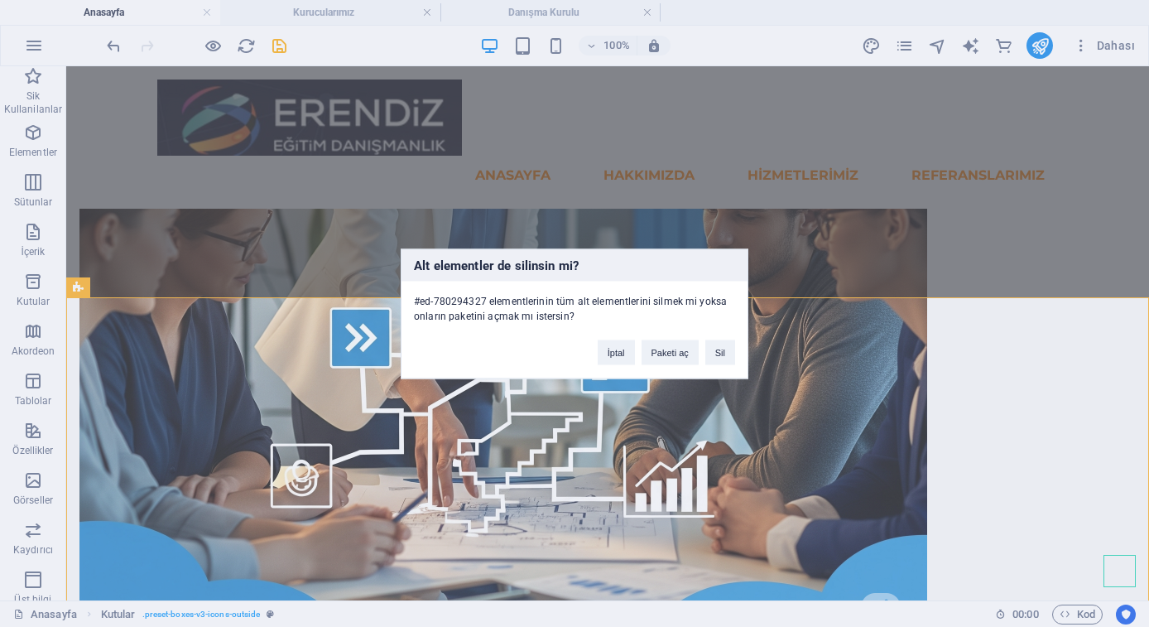
click at [743, 352] on div "İptal Paketi aç Sil" at bounding box center [666, 344] width 162 height 42
click at [731, 352] on button "Sil" at bounding box center [720, 351] width 30 height 25
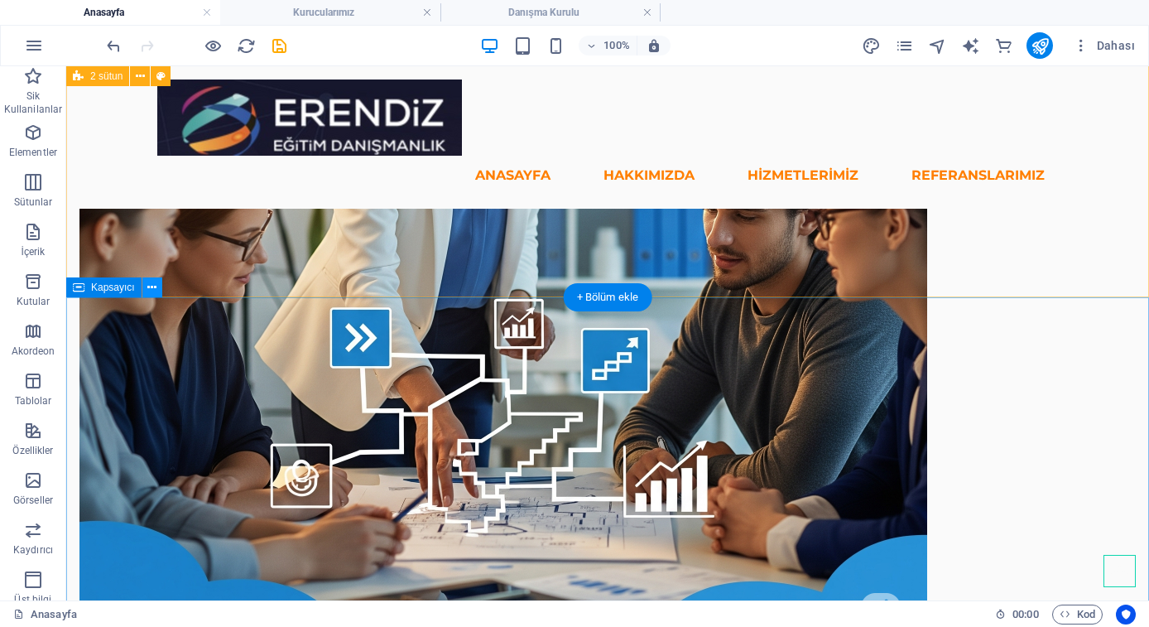
click at [147, 285] on icon at bounding box center [151, 287] width 9 height 17
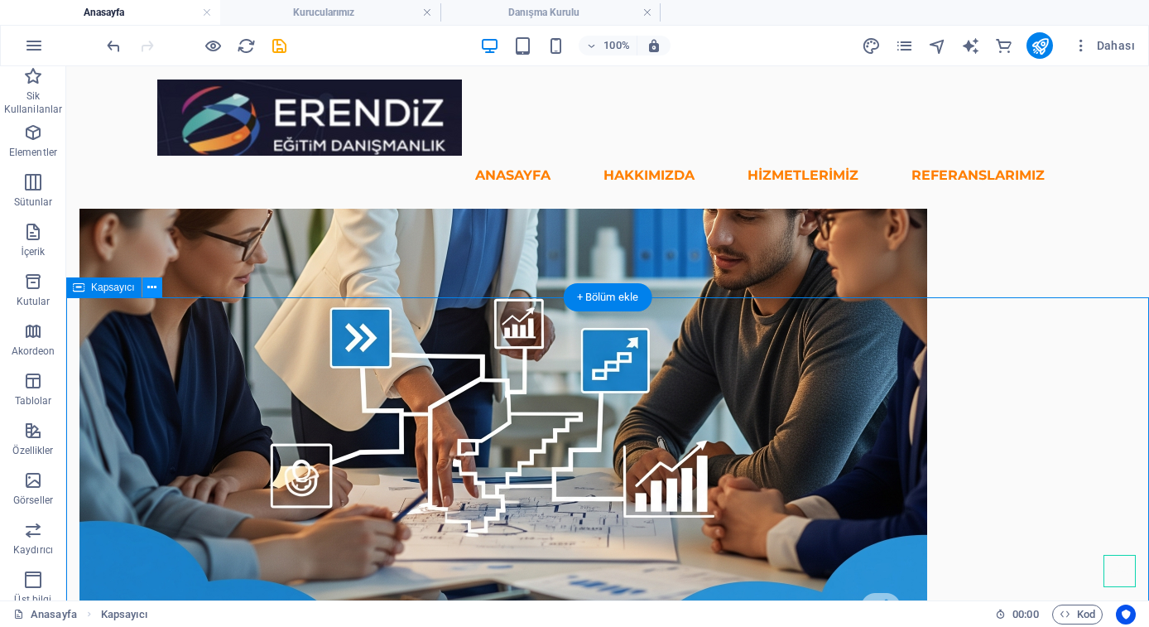
click at [152, 283] on icon at bounding box center [151, 287] width 9 height 17
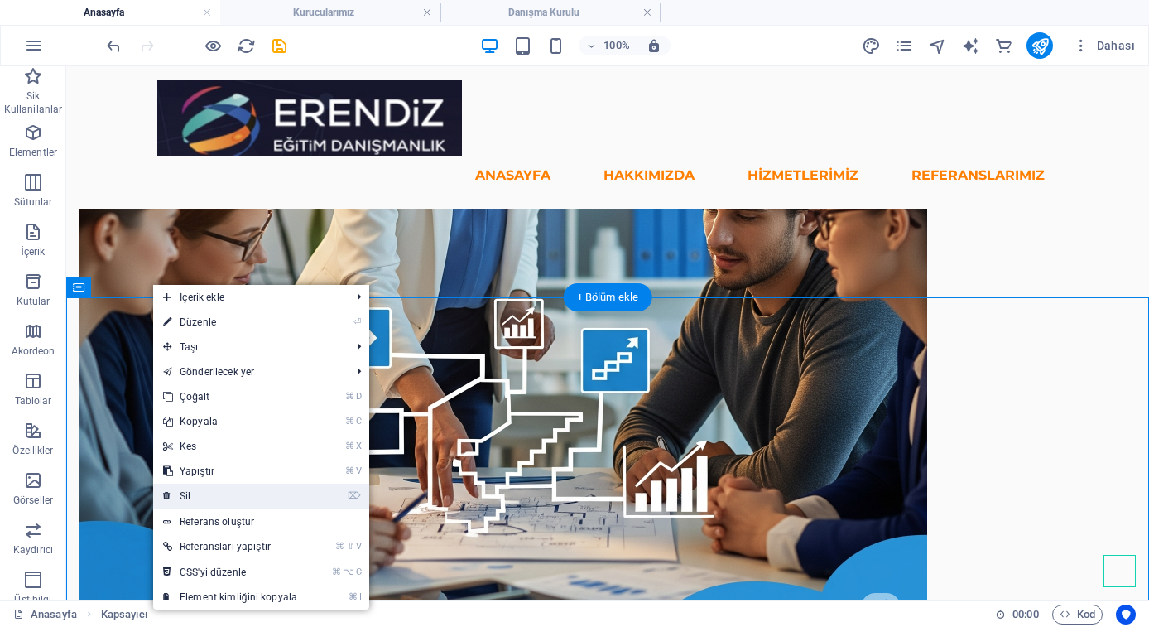
click at [197, 498] on link "⌦ Sil" at bounding box center [230, 495] width 154 height 25
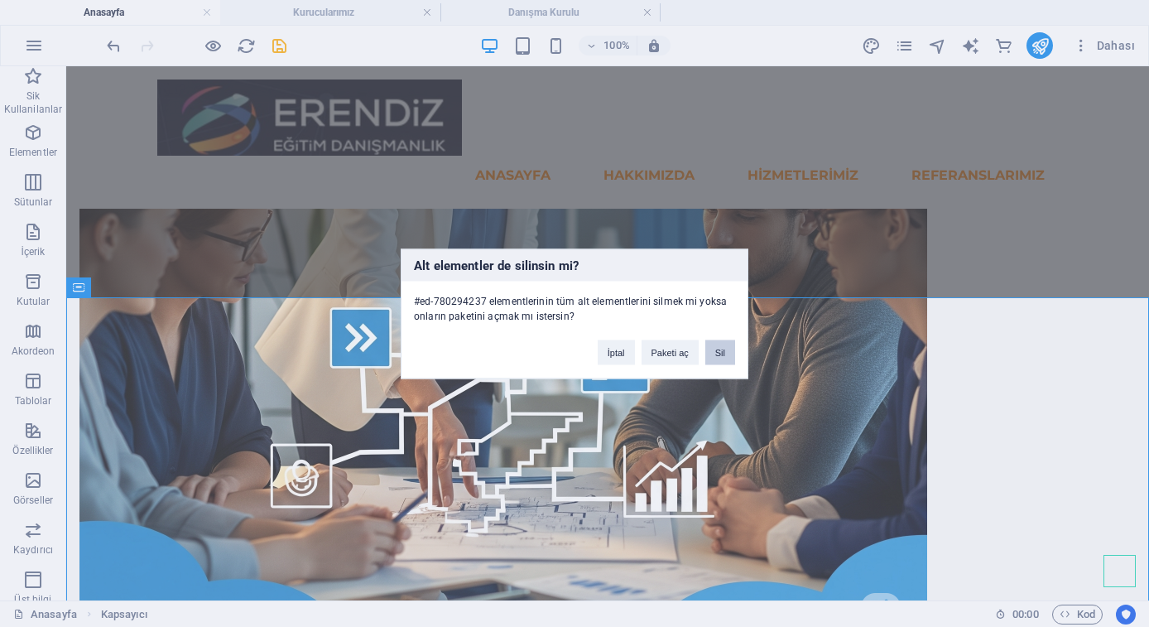
click at [719, 349] on button "Sil" at bounding box center [720, 351] width 30 height 25
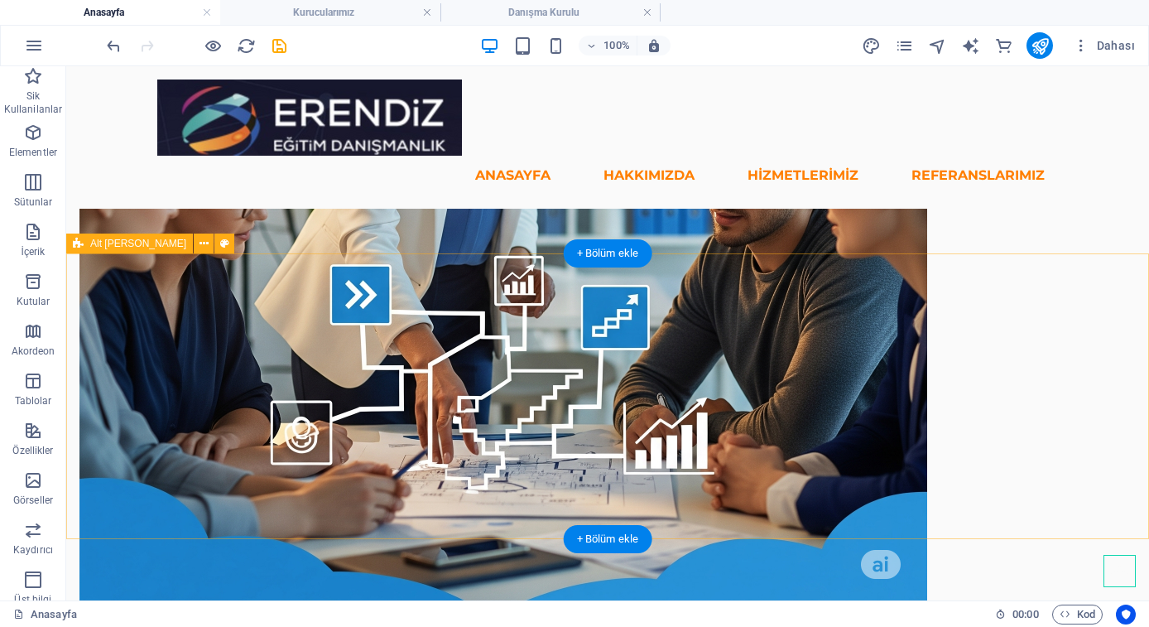
scroll to position [980, 0]
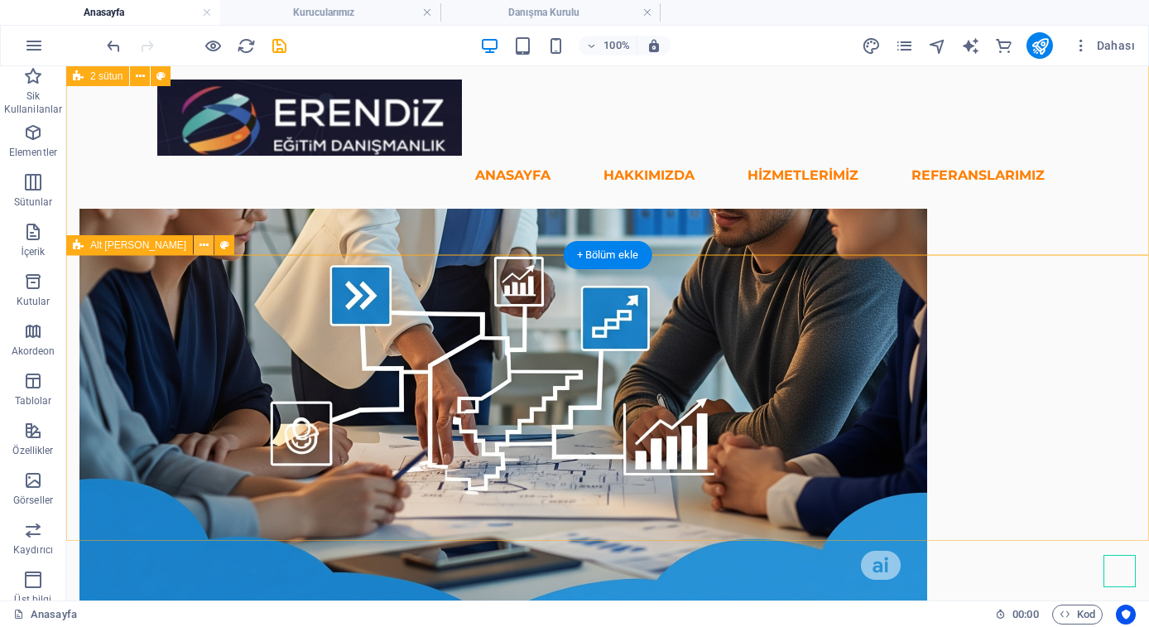
click at [200, 244] on icon at bounding box center [204, 245] width 9 height 17
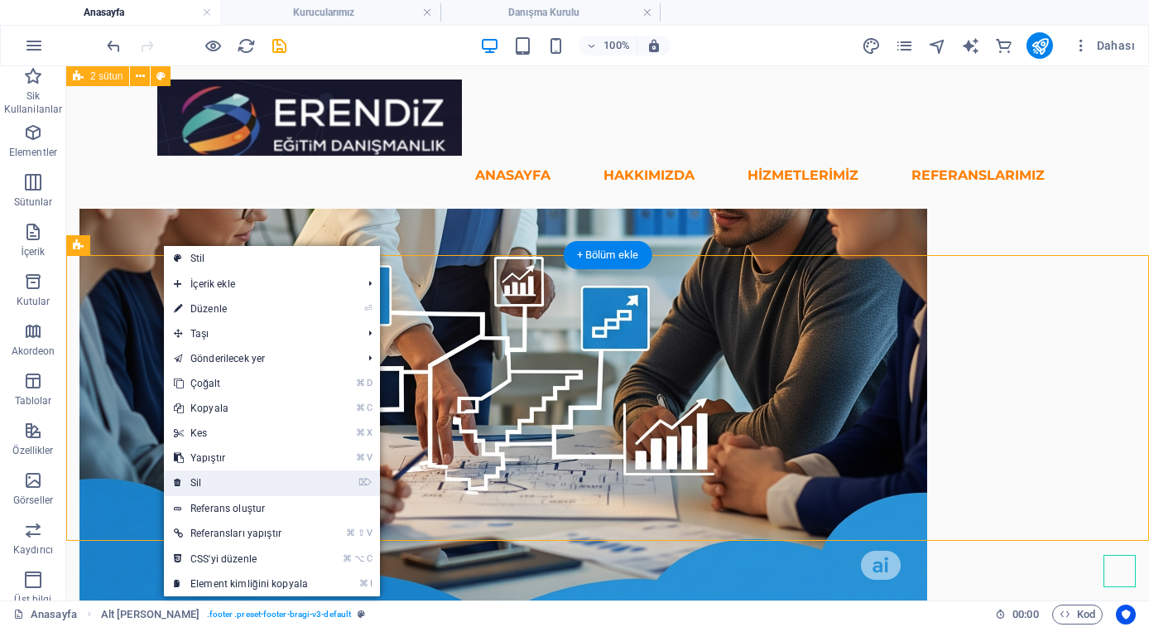
click at [249, 481] on link "⌦ Sil" at bounding box center [241, 482] width 154 height 25
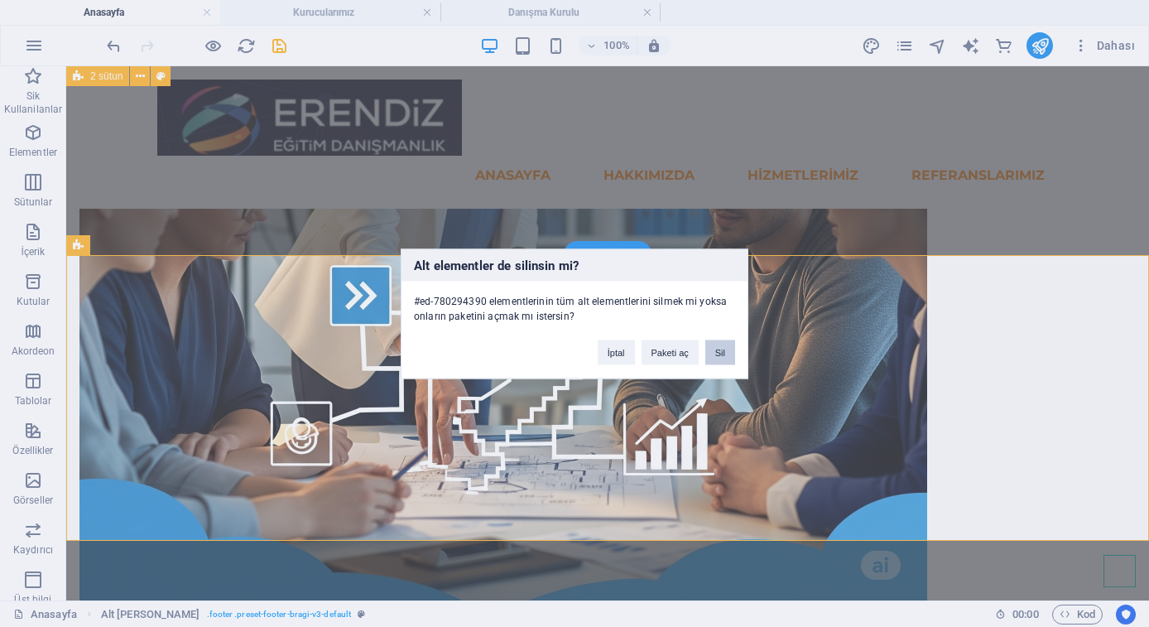
click at [724, 353] on button "Sil" at bounding box center [720, 351] width 30 height 25
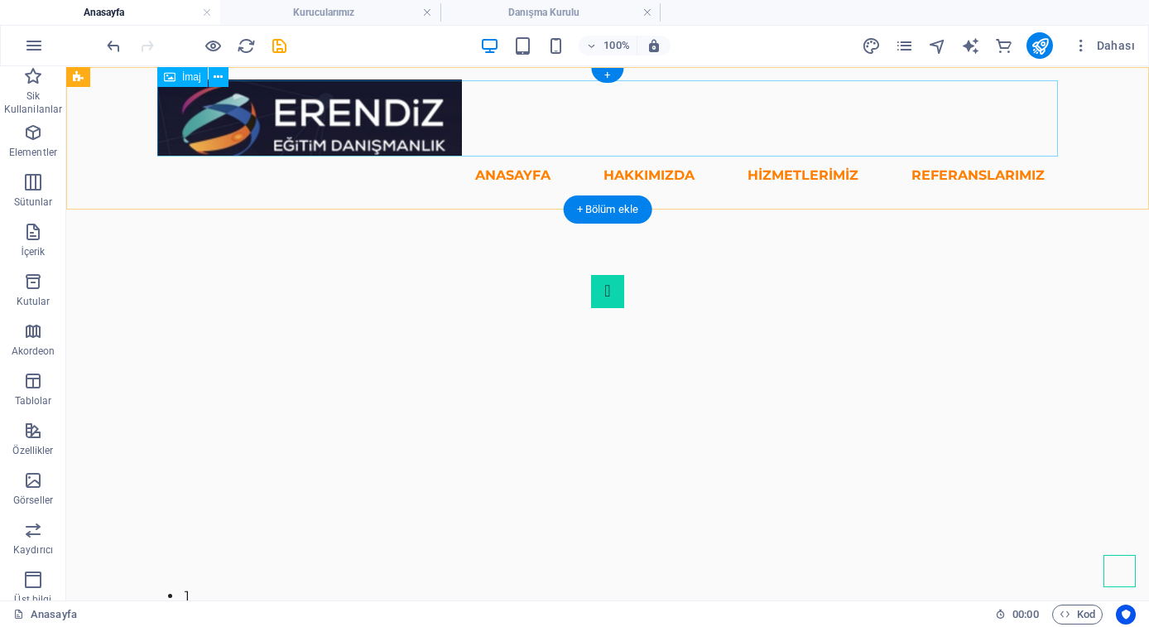
scroll to position [0, 0]
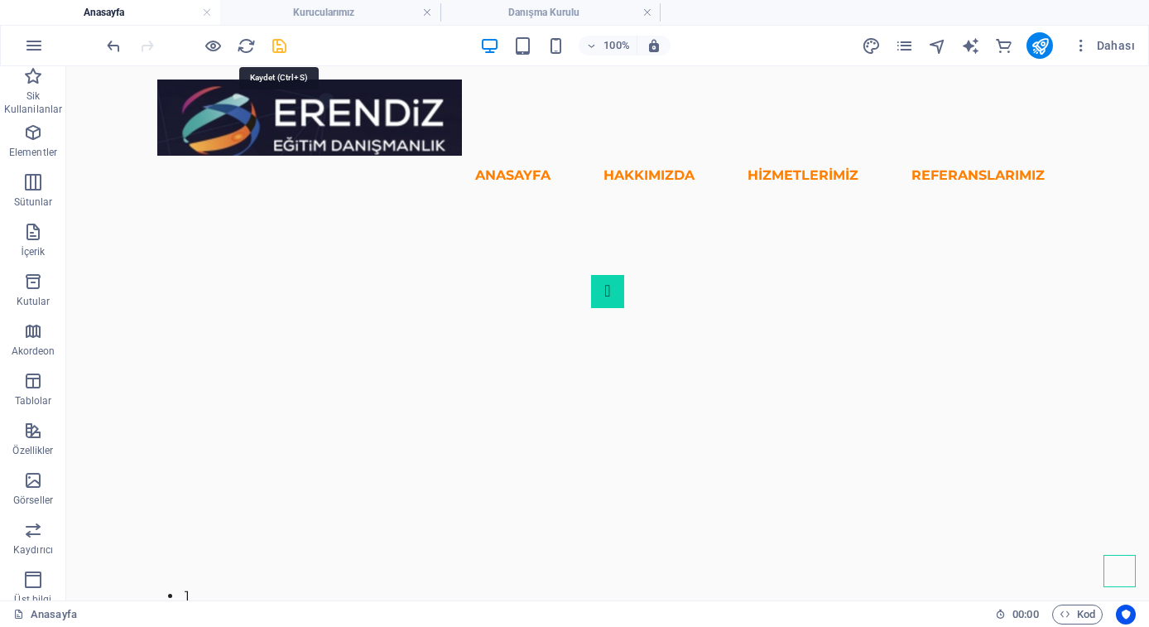
click at [277, 51] on icon "save" at bounding box center [279, 45] width 19 height 19
click at [1037, 48] on icon "publish" at bounding box center [1040, 45] width 19 height 19
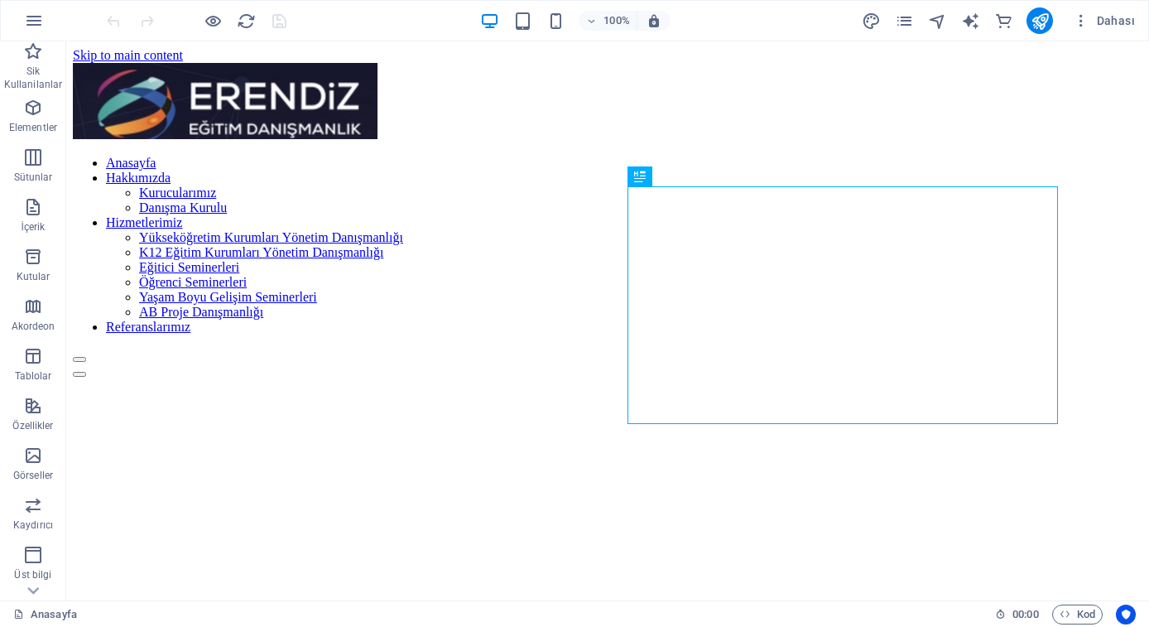
scroll to position [600, 0]
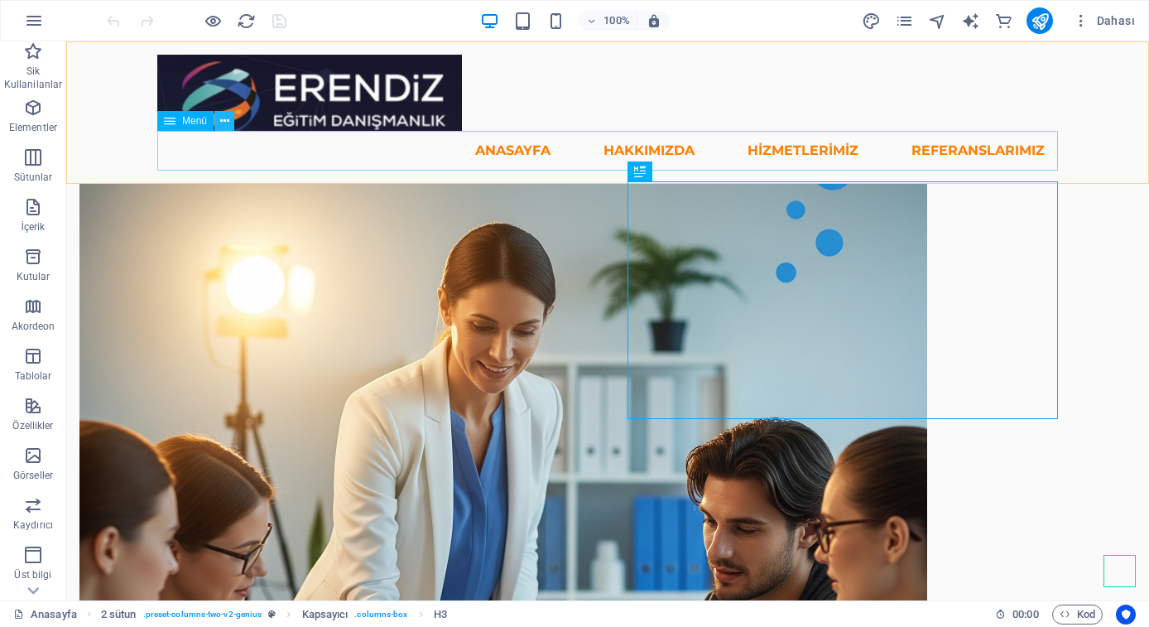
click at [224, 121] on icon at bounding box center [224, 121] width 9 height 17
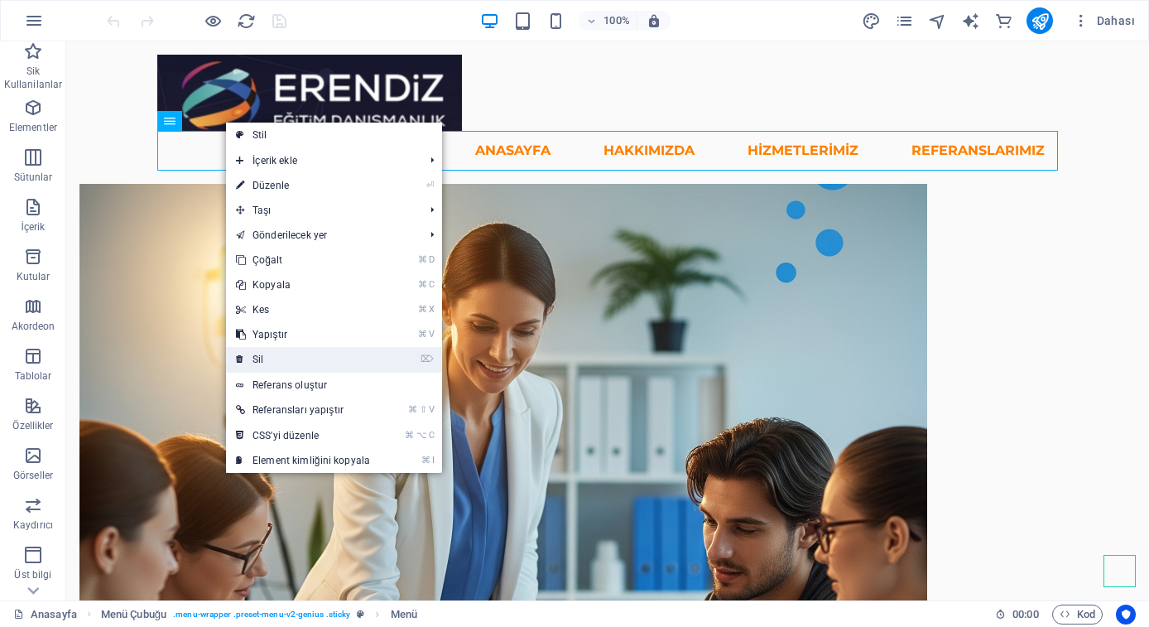
click at [265, 357] on link "⌦ Sil" at bounding box center [303, 359] width 154 height 25
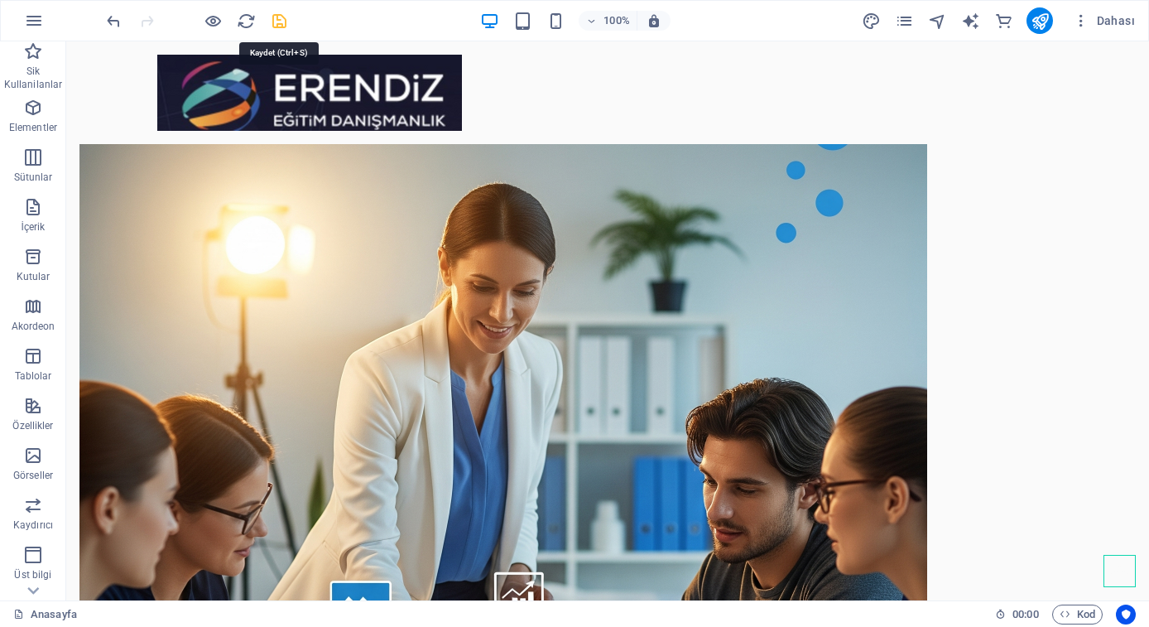
click at [284, 21] on icon "save" at bounding box center [279, 21] width 19 height 19
click at [1035, 25] on icon "publish" at bounding box center [1040, 21] width 19 height 19
